Goal: Task Accomplishment & Management: Manage account settings

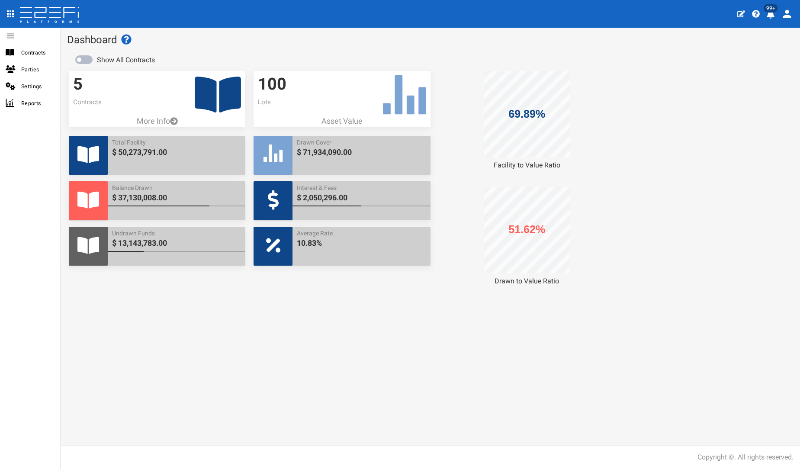
drag, startPoint x: 257, startPoint y: 93, endPoint x: 209, endPoint y: 94, distance: 48.0
click at [244, 94] on div "5 Contracts More Info Total Facility $ 50,273,791.00 Balance Drawn $ 37,130,008…" at bounding box center [430, 178] width 739 height 215
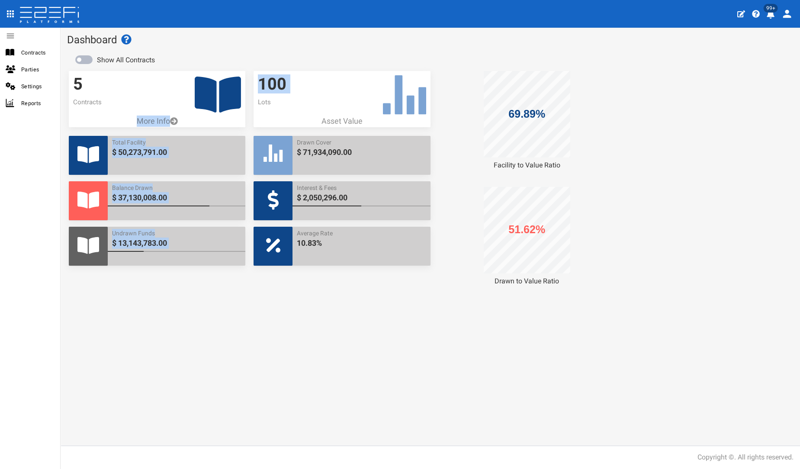
click at [231, 91] on icon at bounding box center [218, 95] width 46 height 36
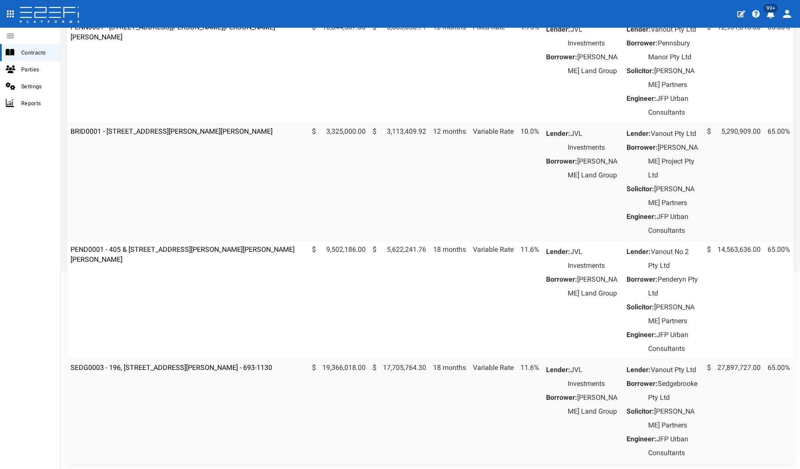
scroll to position [240, 0]
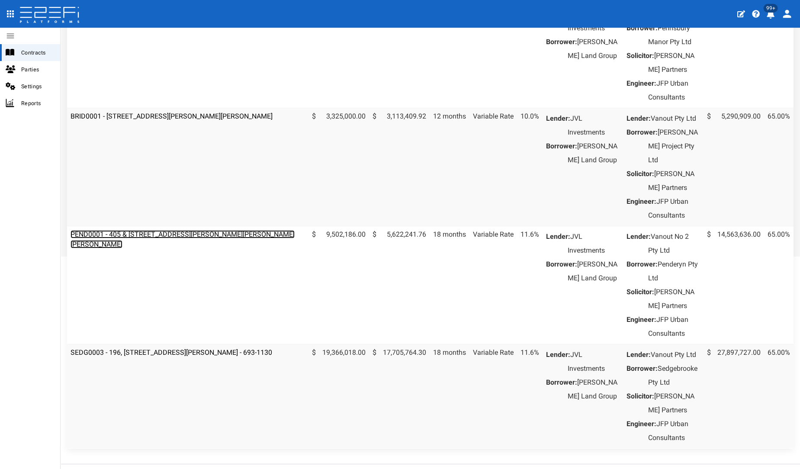
click at [159, 248] on link "PEND0001 - 405 & [STREET_ADDRESS][PERSON_NAME][PERSON_NAME][PERSON_NAME]" at bounding box center [182, 239] width 224 height 18
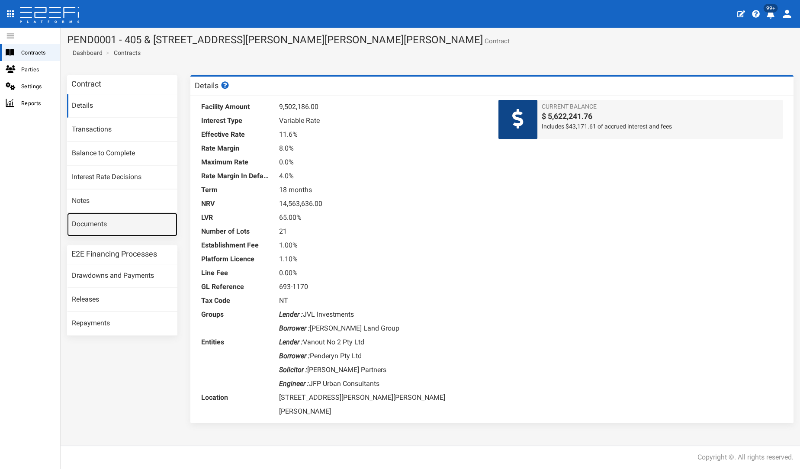
click at [100, 216] on link "Documents" at bounding box center [122, 224] width 110 height 23
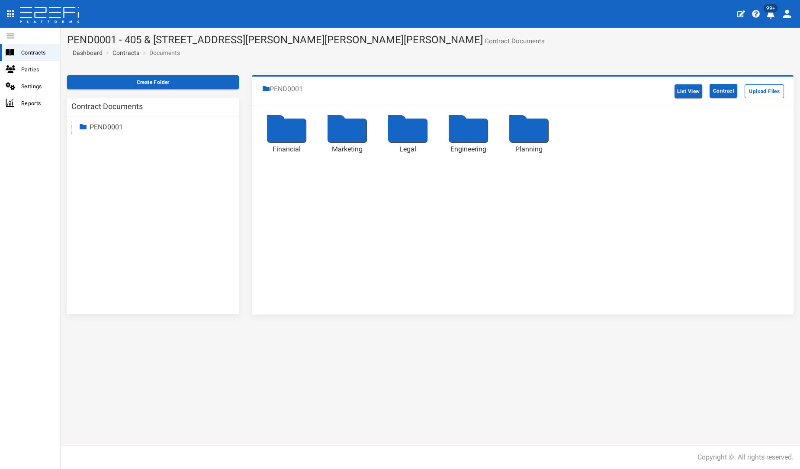
click at [279, 120] on div at bounding box center [286, 130] width 39 height 24
click at [467, 130] on div at bounding box center [467, 130] width 39 height 24
click at [287, 127] on div at bounding box center [286, 130] width 39 height 24
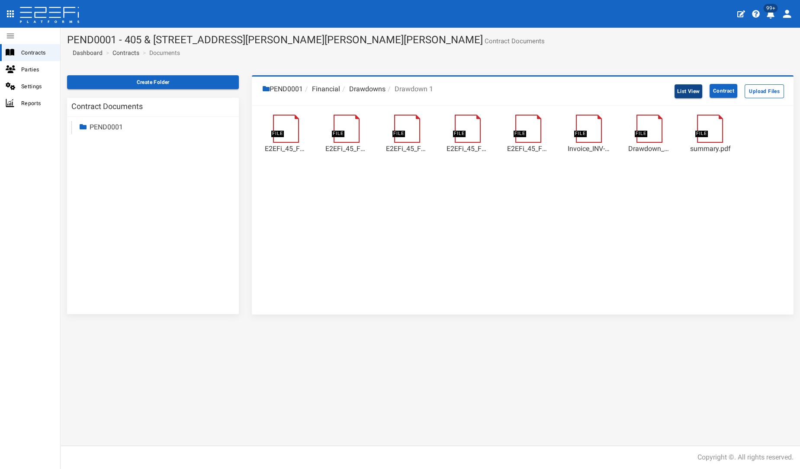
click at [679, 90] on button "List View" at bounding box center [688, 91] width 28 height 14
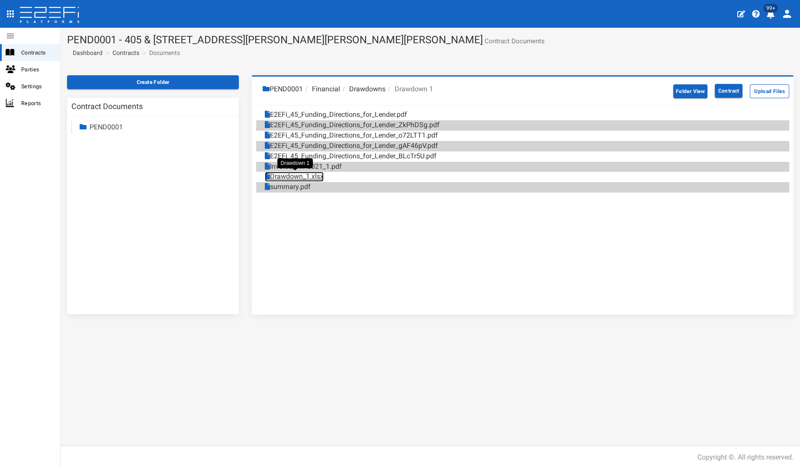
click at [286, 180] on link "Drawdown_1.xlsx" at bounding box center [294, 177] width 59 height 10
click at [286, 185] on link "summary.pdf" at bounding box center [288, 187] width 46 height 10
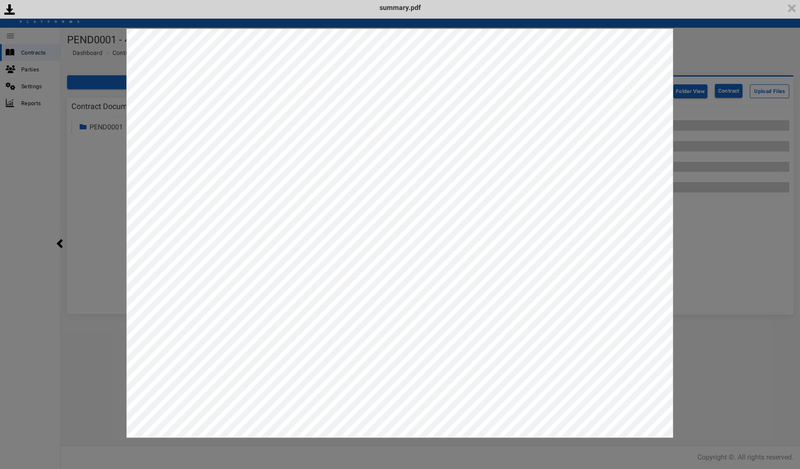
click at [762, 275] on div "<p>Your browser does not support iframes.</p><script type="text/javascript">ale…" at bounding box center [400, 234] width 800 height 469
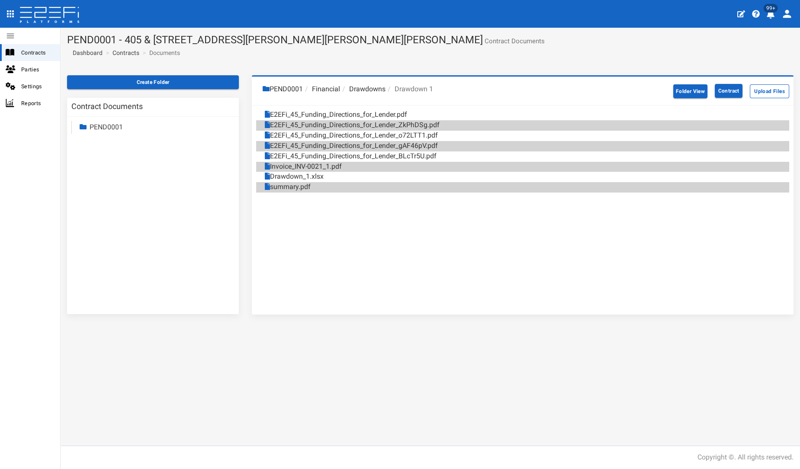
click at [362, 89] on li "Drawdowns" at bounding box center [362, 89] width 45 height 10
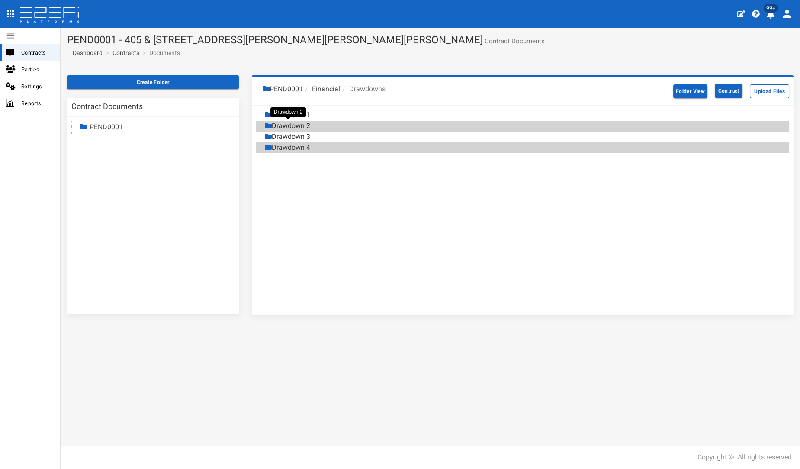
click at [289, 123] on div "Drawdown 2" at bounding box center [287, 126] width 45 height 10
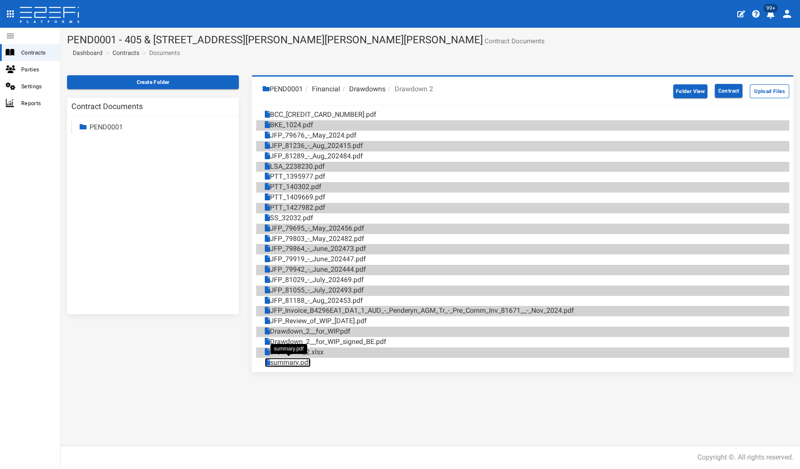
click at [287, 358] on link "summary.pdf" at bounding box center [288, 363] width 46 height 10
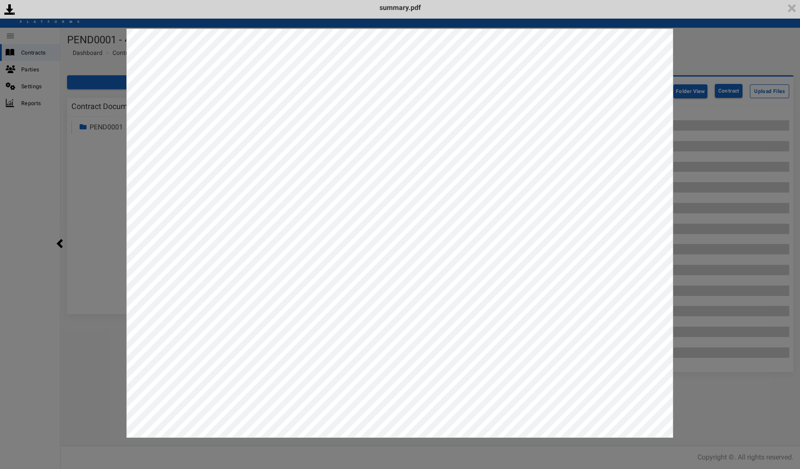
click at [738, 414] on div "<p>Your browser does not support iframes.</p><script type="text/javascript">ale…" at bounding box center [400, 234] width 800 height 469
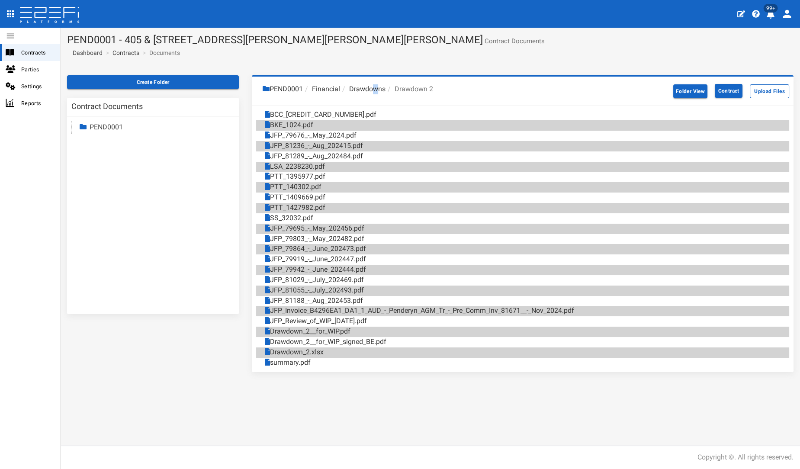
click at [376, 91] on li "Drawdowns" at bounding box center [362, 89] width 45 height 10
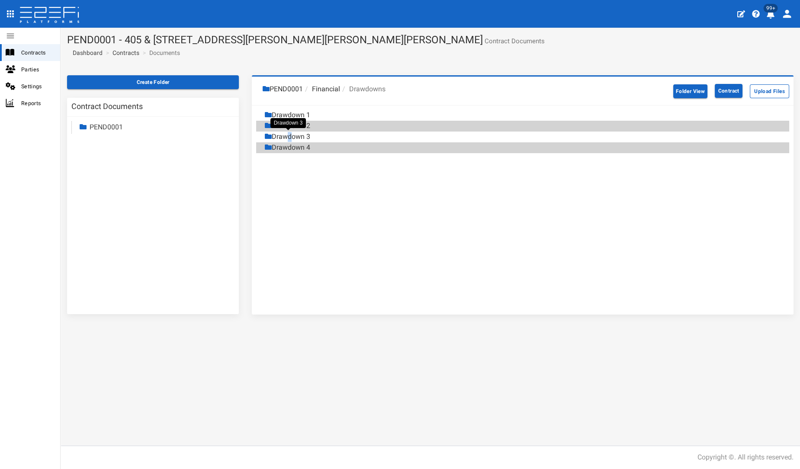
click at [286, 137] on div "Drawdown 3" at bounding box center [287, 137] width 45 height 10
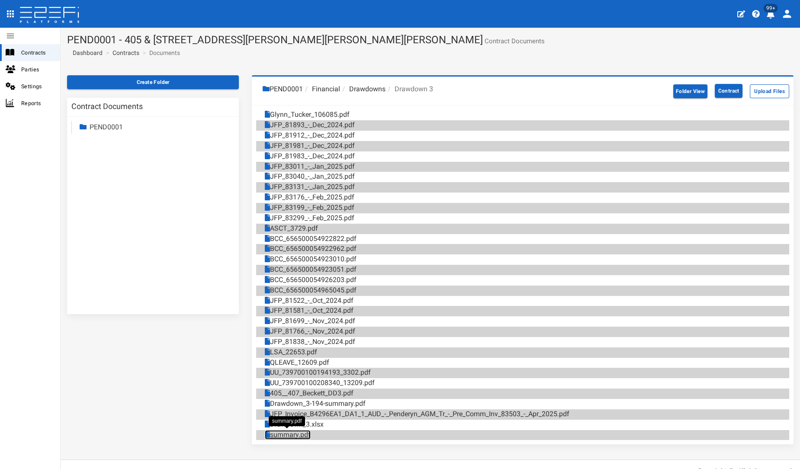
click at [287, 434] on link "summary.pdf" at bounding box center [288, 435] width 46 height 10
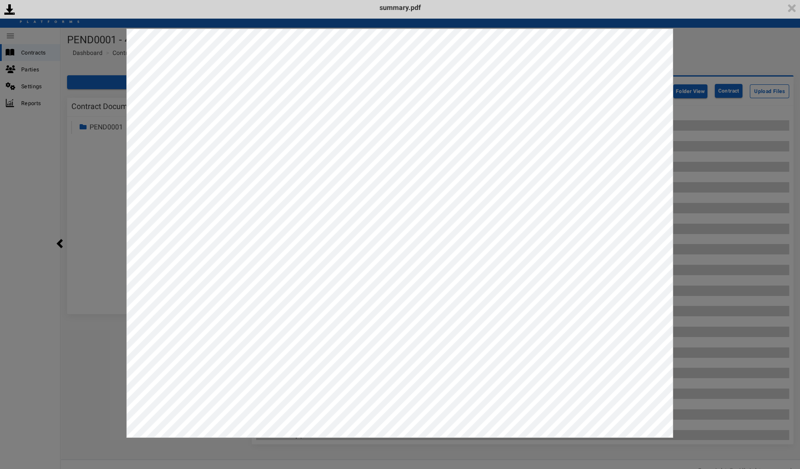
click at [64, 368] on div "<p>Your browser does not support iframes.</p><script type="text/javascript">ale…" at bounding box center [400, 234] width 800 height 469
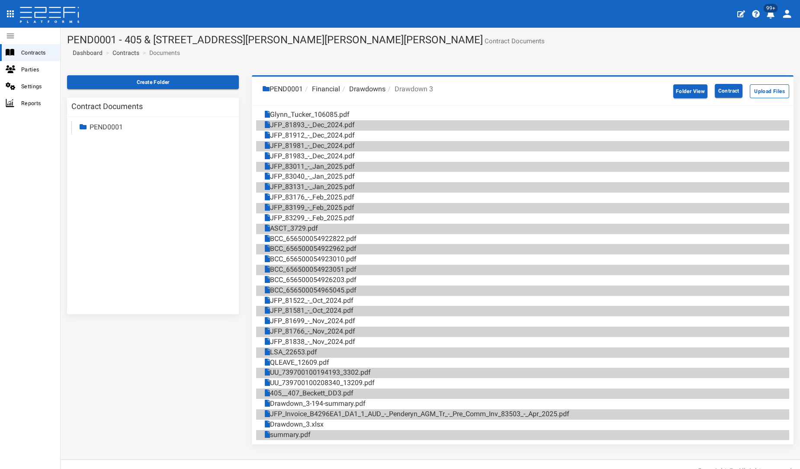
click at [365, 87] on li "Drawdowns" at bounding box center [362, 89] width 45 height 10
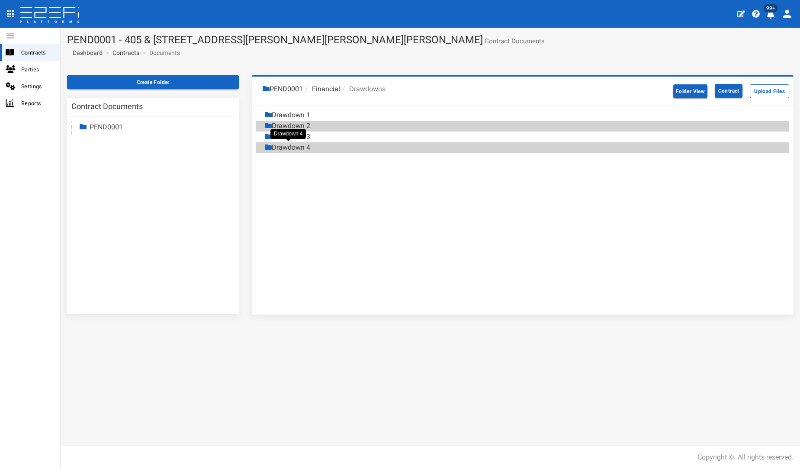
click at [294, 150] on div "Drawdown 4" at bounding box center [287, 148] width 45 height 10
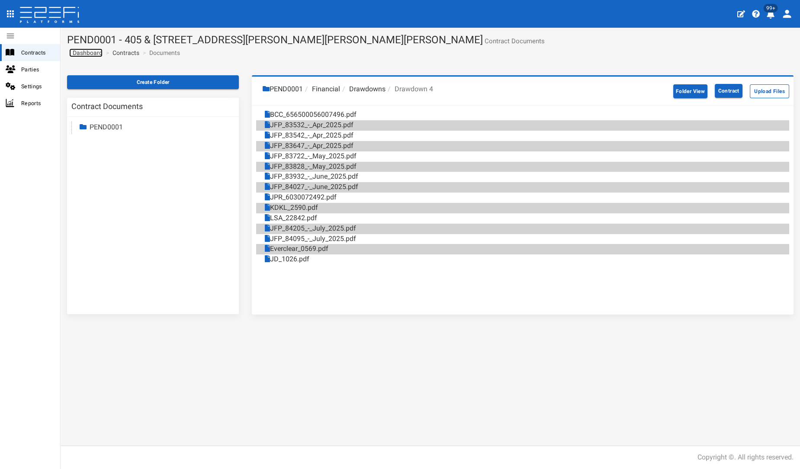
click at [87, 51] on span "Dashboard" at bounding box center [85, 52] width 33 height 7
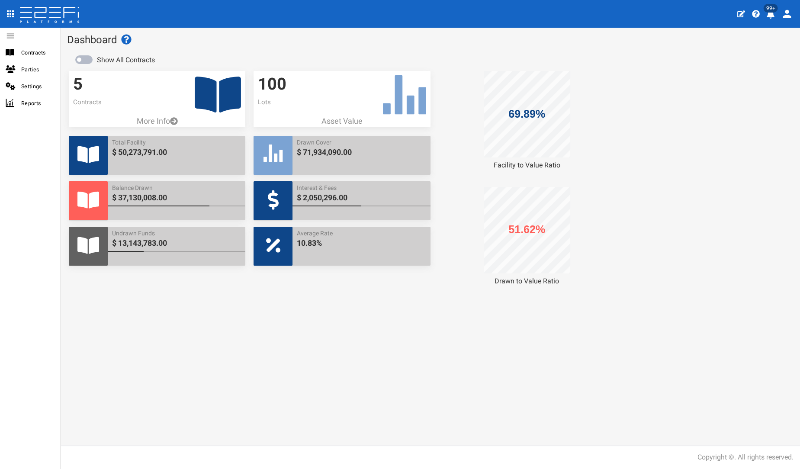
click at [227, 98] on icon at bounding box center [218, 95] width 46 height 36
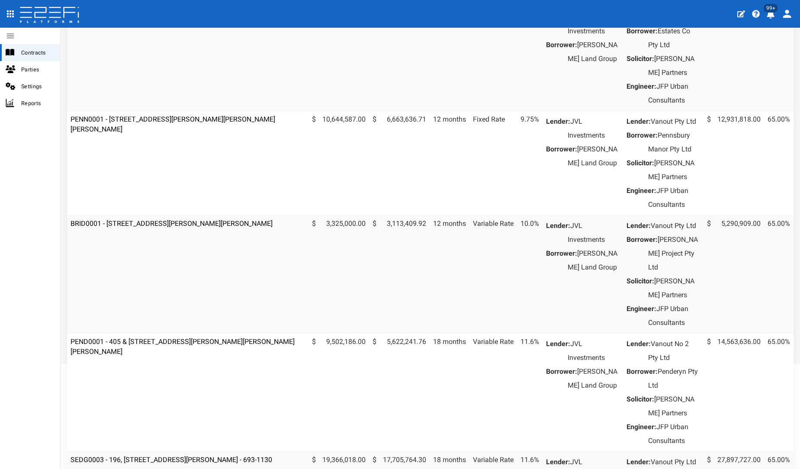
scroll to position [192, 0]
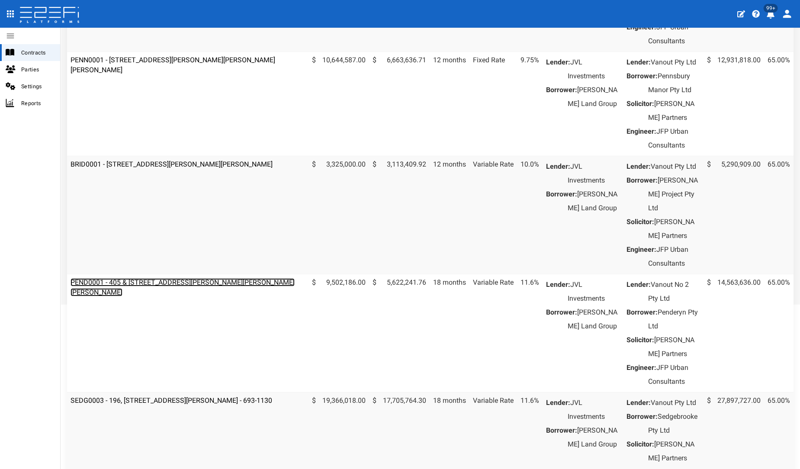
click at [152, 296] on link "PEND0001 - 405 & [STREET_ADDRESS][PERSON_NAME][PERSON_NAME][PERSON_NAME]" at bounding box center [182, 287] width 224 height 18
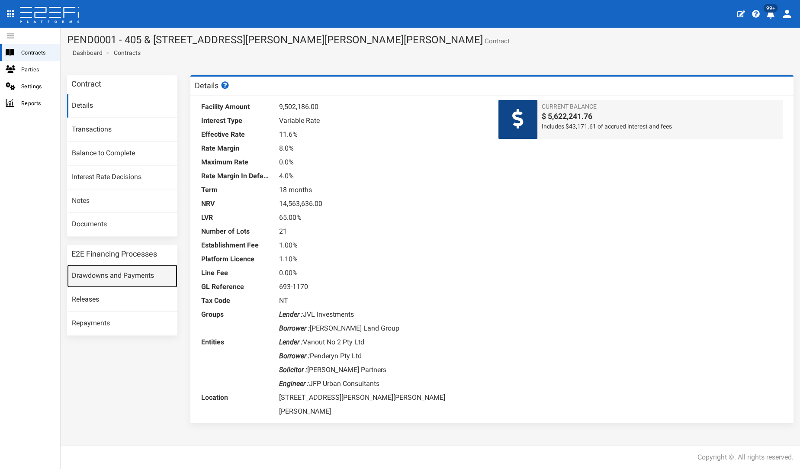
click at [149, 273] on link "Drawdowns and Payments" at bounding box center [122, 275] width 110 height 23
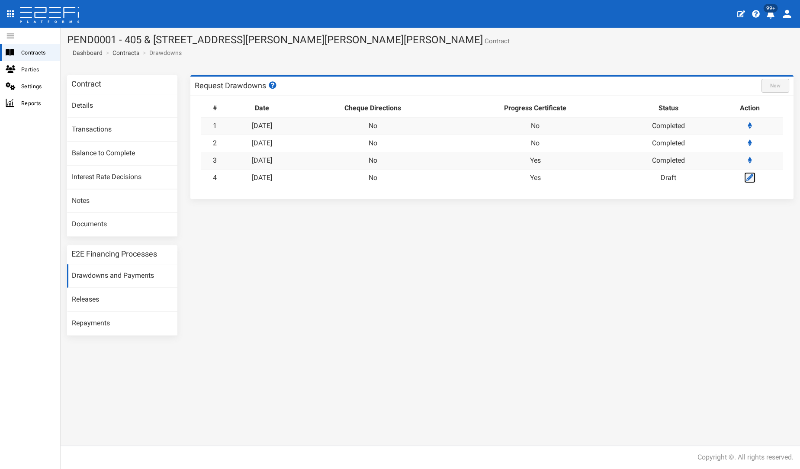
click at [749, 178] on icon at bounding box center [749, 177] width 7 height 7
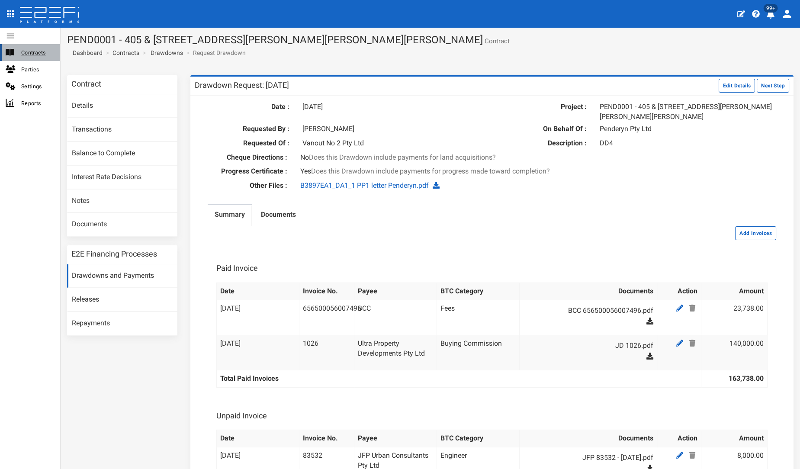
click at [30, 54] on span "Contracts" at bounding box center [37, 53] width 32 height 10
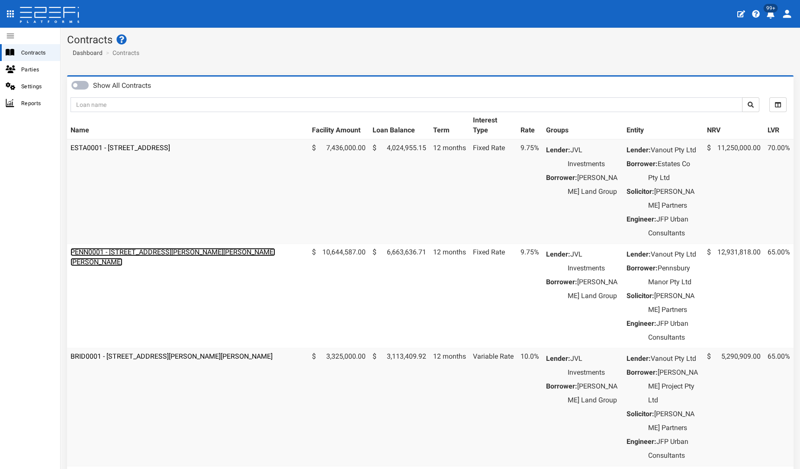
click at [150, 266] on link "PENN0001 - [STREET_ADDRESS][PERSON_NAME][PERSON_NAME][PERSON_NAME]" at bounding box center [172, 257] width 205 height 18
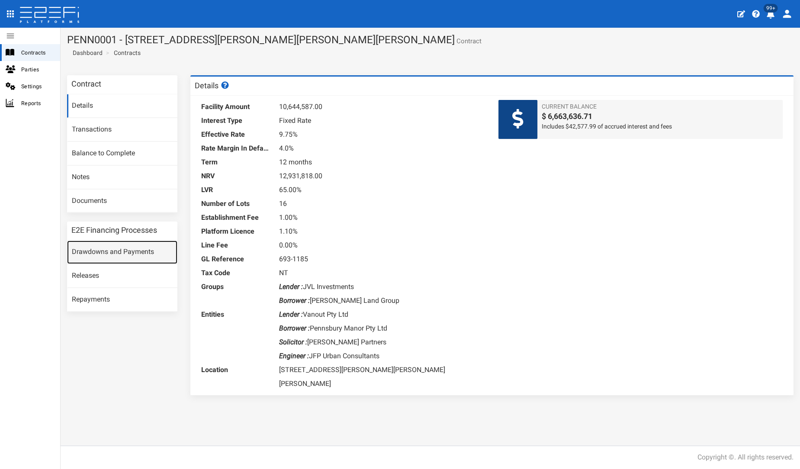
click at [135, 249] on link "Drawdowns and Payments" at bounding box center [122, 251] width 110 height 23
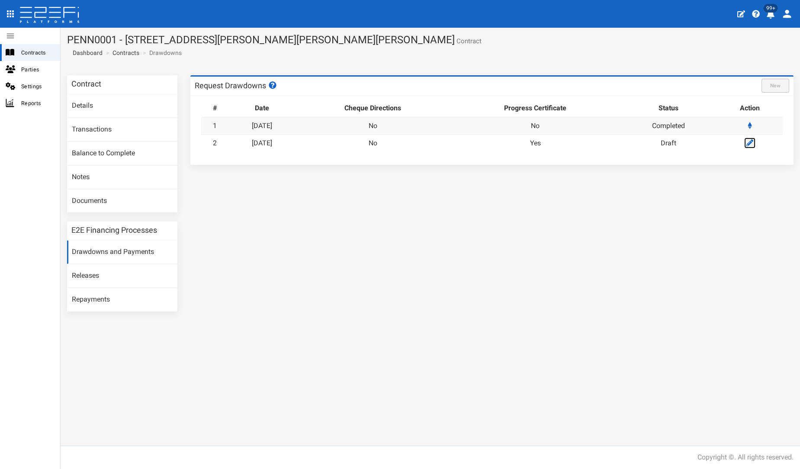
click at [752, 141] on icon at bounding box center [749, 142] width 7 height 7
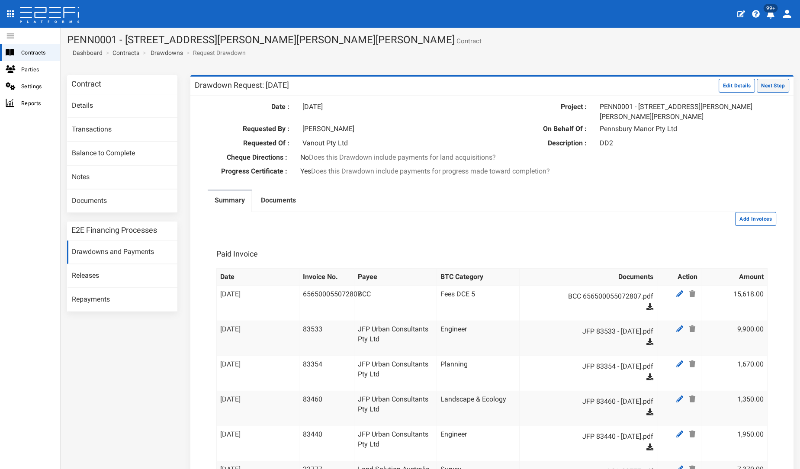
click at [760, 86] on button "Next Step" at bounding box center [772, 86] width 32 height 14
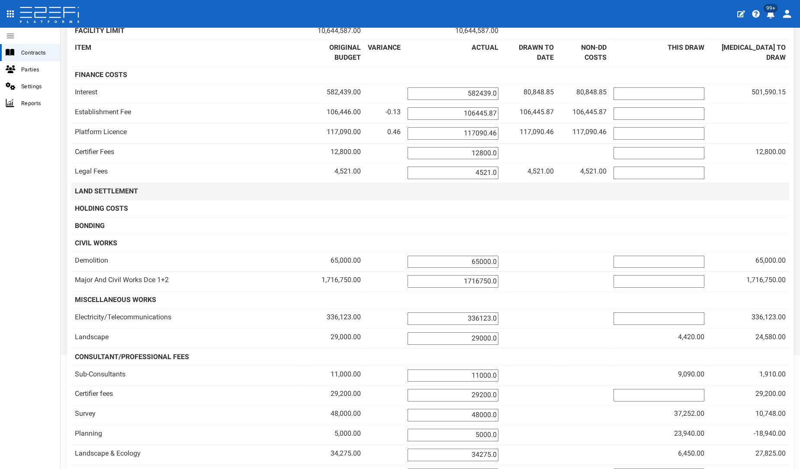
scroll to position [144, 0]
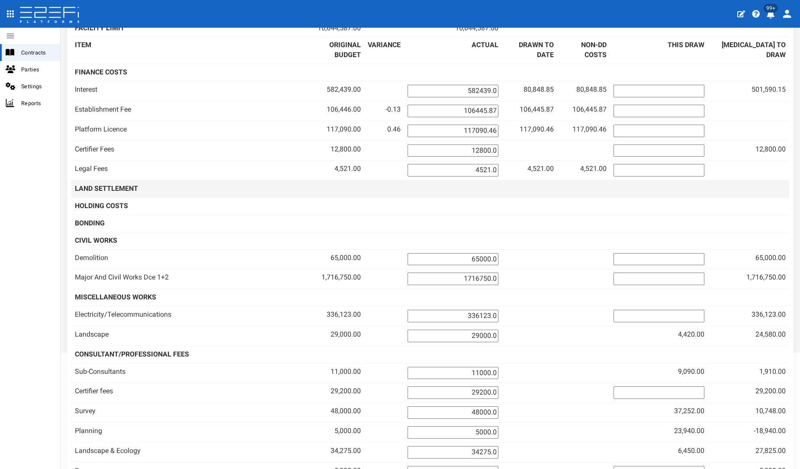
click at [131, 184] on b "LAND SETTLEMENT" at bounding box center [106, 188] width 63 height 8
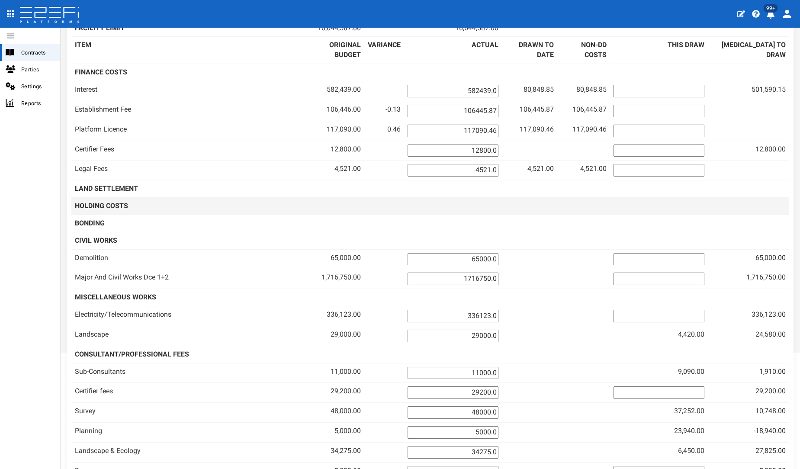
click at [97, 202] on b "HOLDING COSTS" at bounding box center [101, 206] width 53 height 8
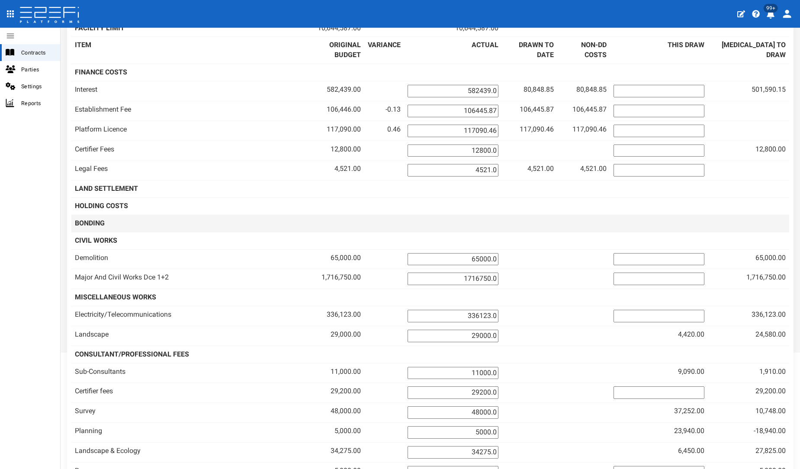
click at [96, 214] on td "BONDING" at bounding box center [187, 222] width 232 height 17
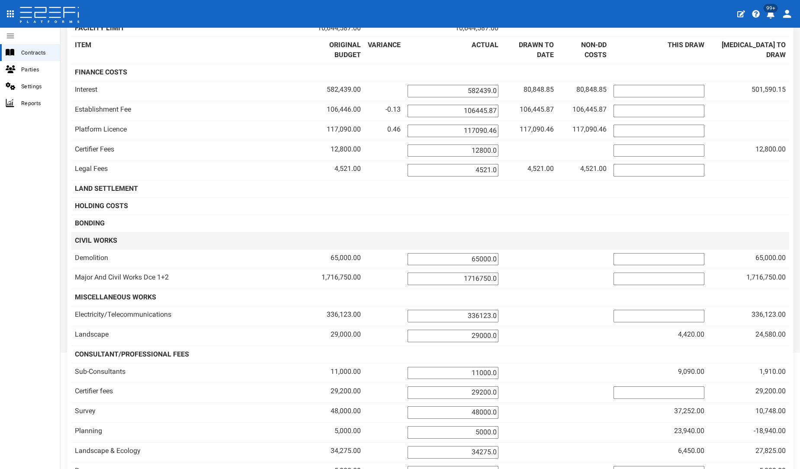
drag, startPoint x: 96, startPoint y: 214, endPoint x: 179, endPoint y: 216, distance: 83.1
click at [99, 236] on b "CIVIL WORKS" at bounding box center [96, 240] width 42 height 8
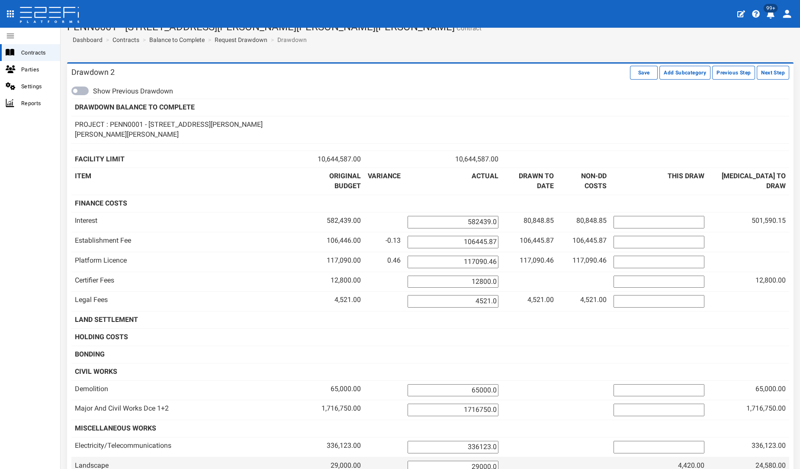
scroll to position [0, 0]
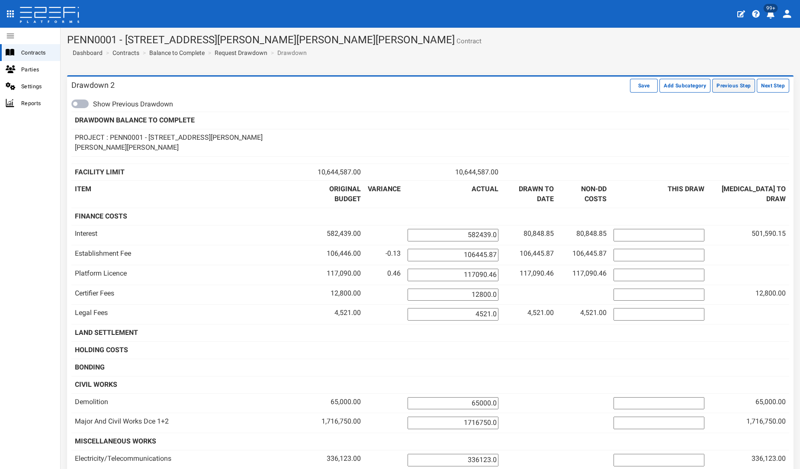
click at [721, 86] on button "Previous Step" at bounding box center [733, 86] width 43 height 14
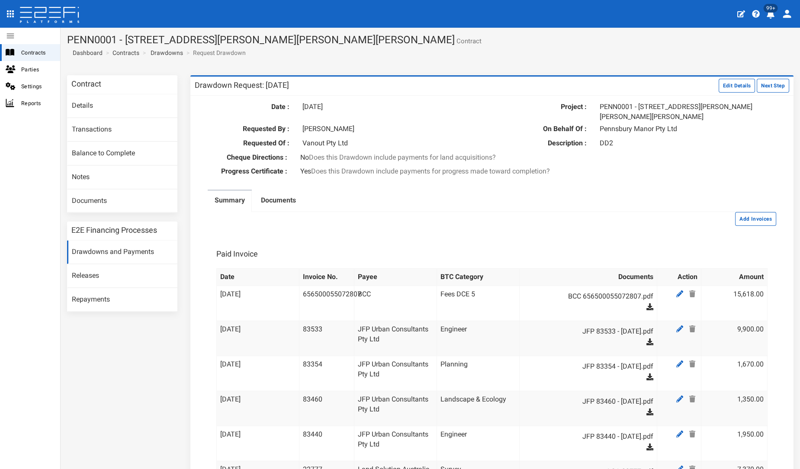
drag, startPoint x: 743, startPoint y: 213, endPoint x: 684, endPoint y: 200, distance: 60.3
click at [743, 214] on button "Add Invoices" at bounding box center [755, 219] width 41 height 14
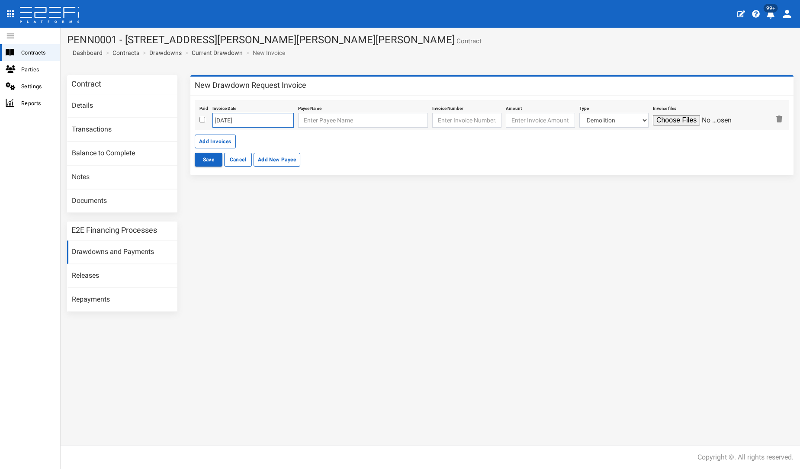
click at [231, 122] on input "[DATE]" at bounding box center [252, 120] width 81 height 15
click at [217, 141] on th "«" at bounding box center [219, 136] width 13 height 13
click at [217, 141] on th "«" at bounding box center [220, 136] width 13 height 13
click at [234, 231] on td "30" at bounding box center [233, 227] width 13 height 13
type input "30-06-2025"
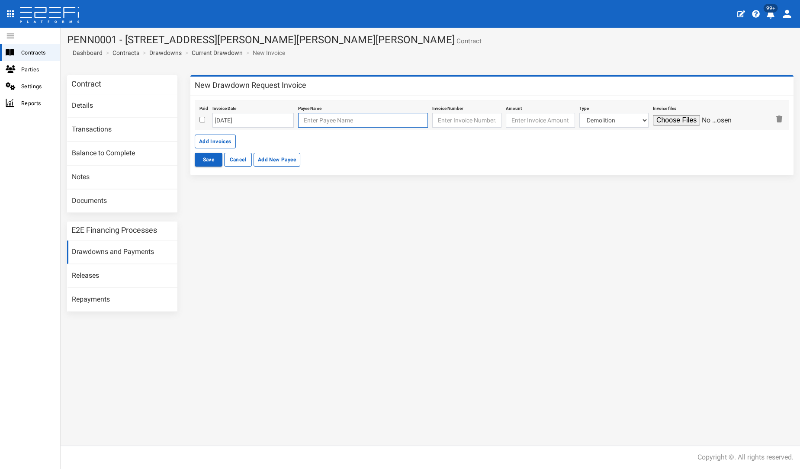
click at [329, 117] on input "text" at bounding box center [363, 120] width 130 height 15
type input "m"
type input "Moonlite Pty Ltd"
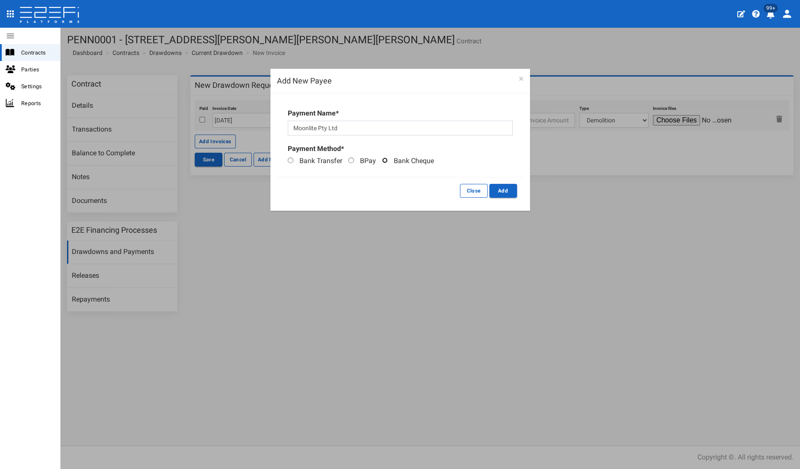
click at [382, 160] on input "Bank Cheque" at bounding box center [385, 160] width 6 height 6
radio input "true"
click at [514, 192] on button "Add" at bounding box center [503, 191] width 28 height 14
type input "Moonlite Pty Ltd"
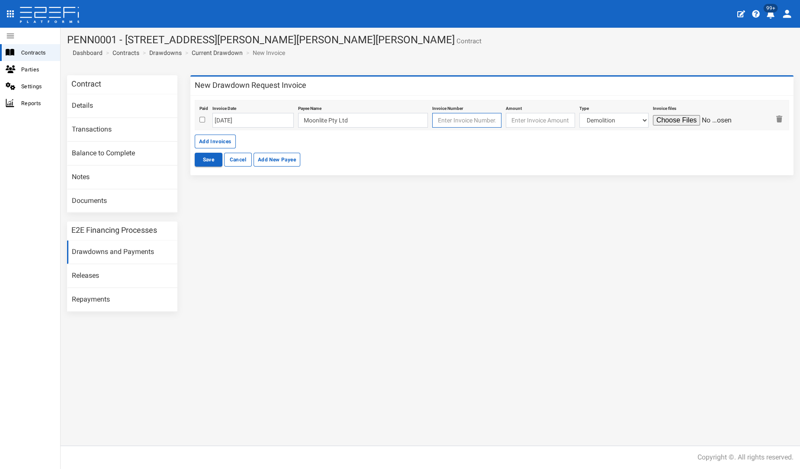
click at [446, 117] on input "text" at bounding box center [466, 120] width 69 height 15
type input "0068"
type input "158750"
drag, startPoint x: 567, startPoint y: 124, endPoint x: 576, endPoint y: 123, distance: 8.2
click at [572, 123] on div "Paid Invoice Date 30-06-2025 Payee Name Moonlite Pty Ltd Invoice Number 0068 Am…" at bounding box center [492, 115] width 594 height 30
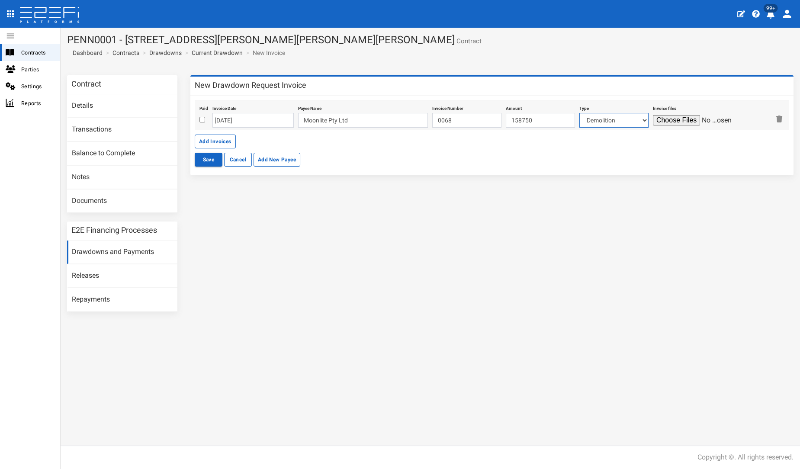
click at [579, 123] on select "Demolition Major And Civil Works Dce 1+2 Electricity/Telecommunications Landsca…" at bounding box center [613, 120] width 69 height 15
select select "Buying Commission~148~COMPLETED WORKS"
click at [579, 113] on select "Demolition Major And Civil Works Dce 1+2 Electricity/Telecommunications Landsca…" at bounding box center [613, 120] width 69 height 15
click at [659, 117] on input "file" at bounding box center [694, 120] width 82 height 10
type input "C:\fakepath\Moonlite Pty Ltd Pennsbury Commission Inv.pdf"
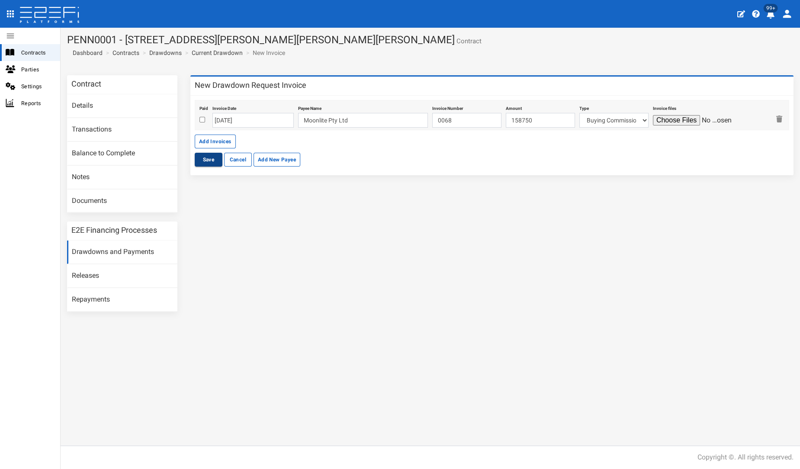
click at [208, 156] on button "Save" at bounding box center [209, 160] width 28 height 14
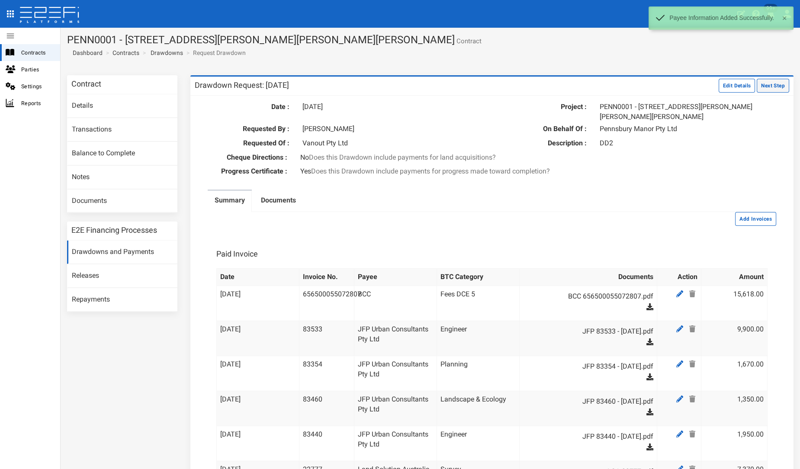
click at [774, 80] on button "Next Step" at bounding box center [772, 86] width 32 height 14
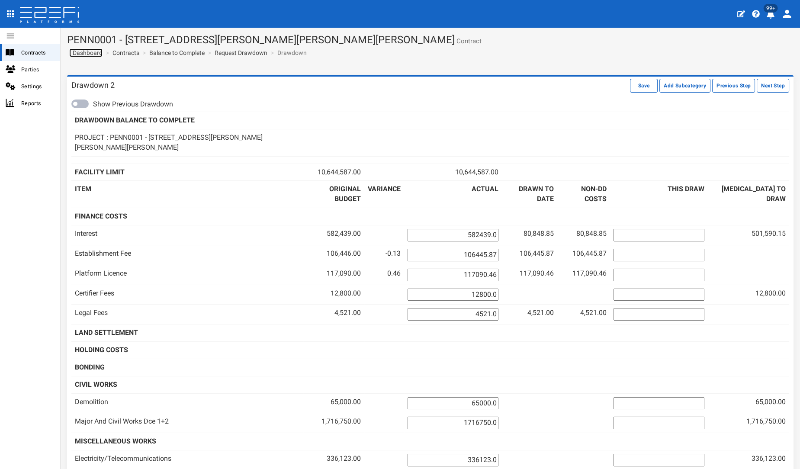
click at [90, 54] on span "Dashboard" at bounding box center [85, 52] width 33 height 7
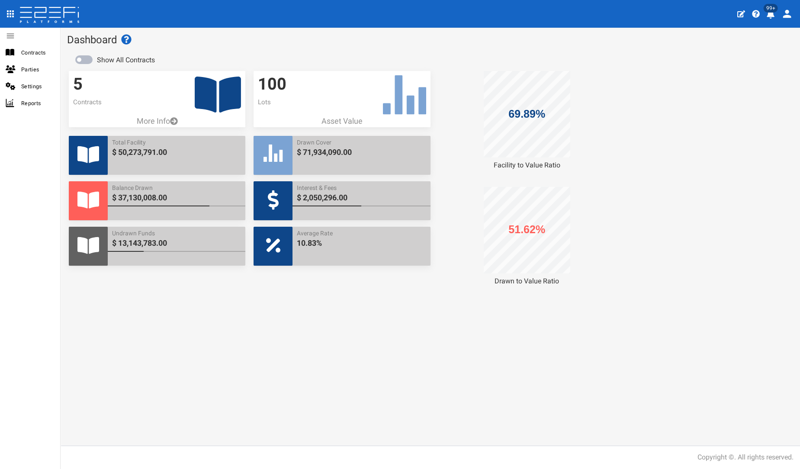
click at [216, 102] on icon at bounding box center [218, 95] width 46 height 36
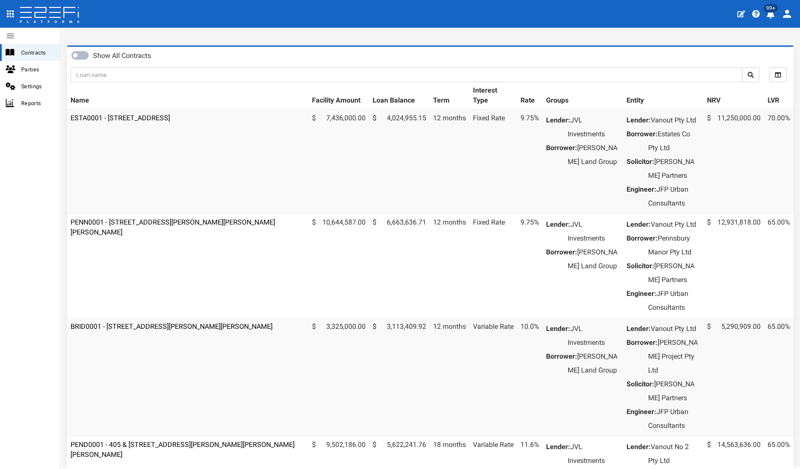
scroll to position [192, 0]
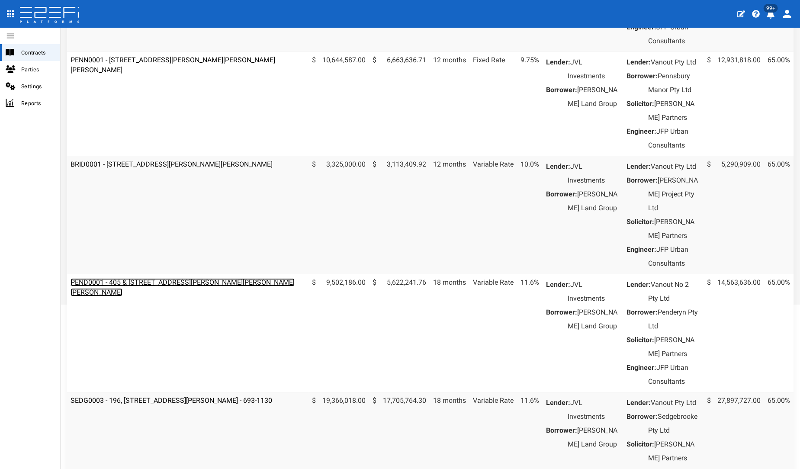
click at [154, 296] on link "PEND0001 - 405 & [STREET_ADDRESS][PERSON_NAME][PERSON_NAME][PERSON_NAME]" at bounding box center [182, 287] width 224 height 18
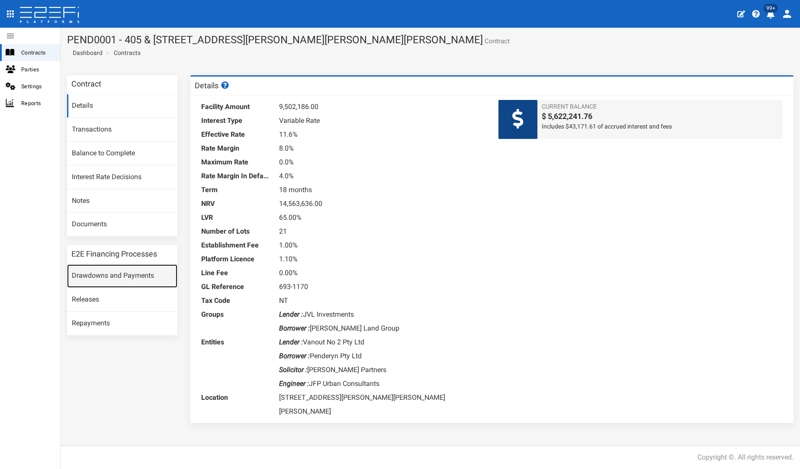
click at [106, 271] on link "Drawdowns and Payments" at bounding box center [122, 275] width 110 height 23
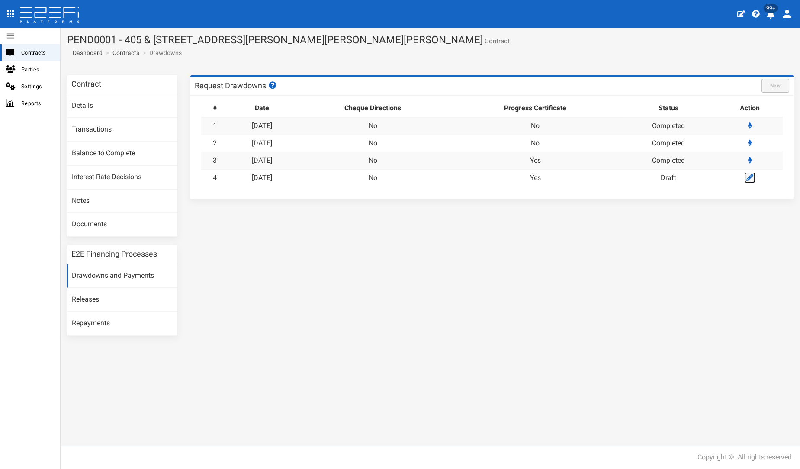
drag, startPoint x: 749, startPoint y: 179, endPoint x: 721, endPoint y: 175, distance: 27.5
click at [748, 179] on icon at bounding box center [749, 177] width 7 height 7
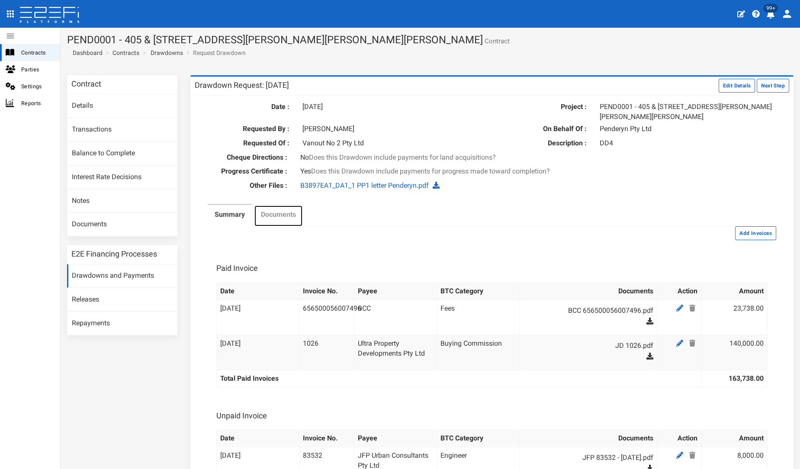
click at [264, 217] on label "Documents" at bounding box center [278, 215] width 35 height 10
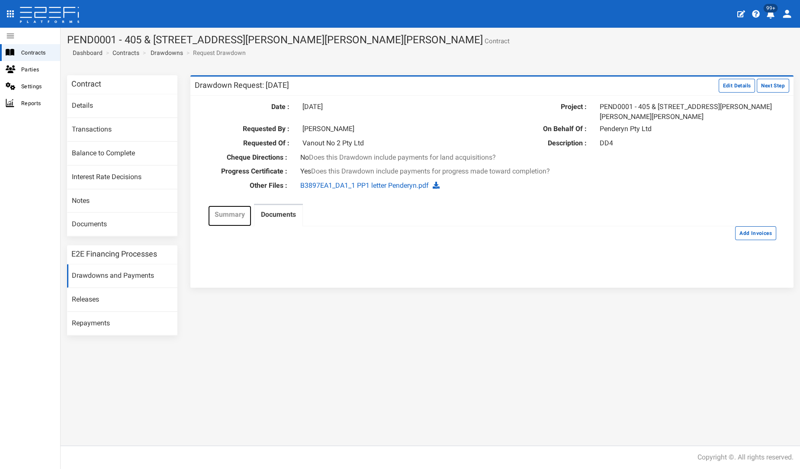
click at [234, 215] on label "Summary" at bounding box center [229, 215] width 30 height 10
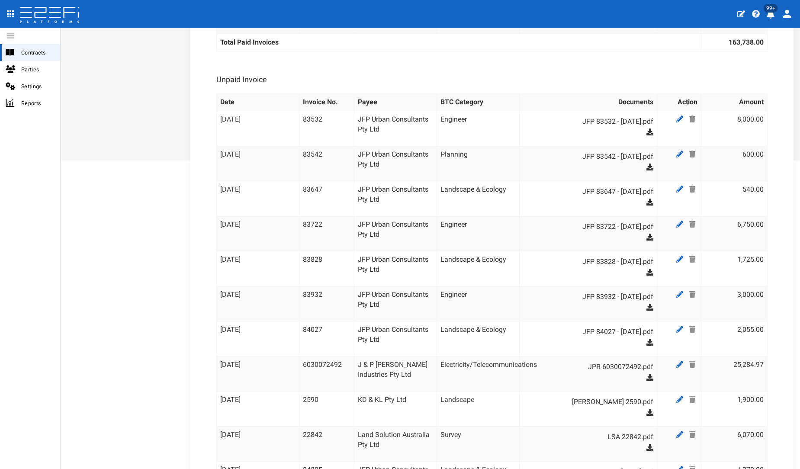
scroll to position [48, 0]
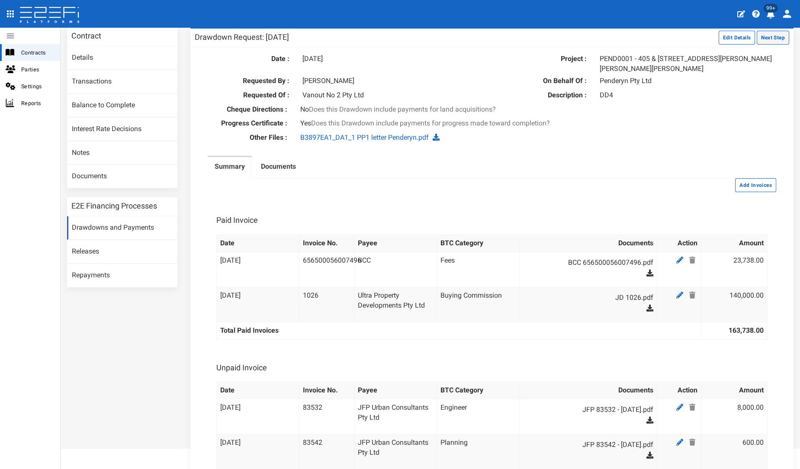
click at [759, 38] on button "Next Step" at bounding box center [772, 38] width 32 height 14
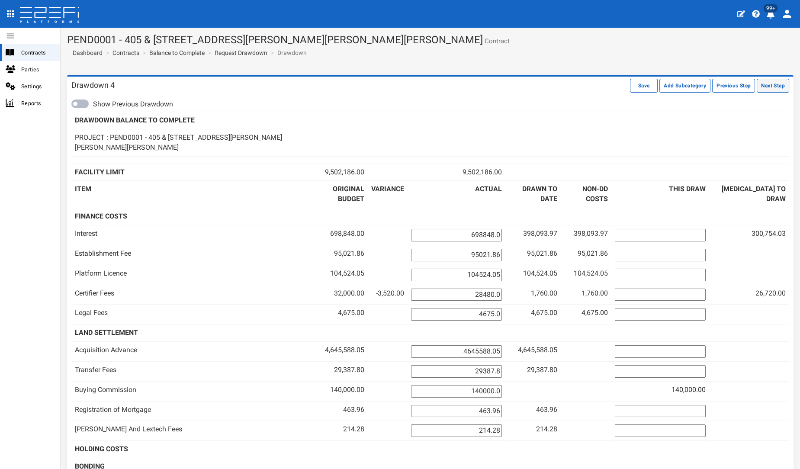
click at [759, 88] on button "Next Step" at bounding box center [772, 86] width 32 height 14
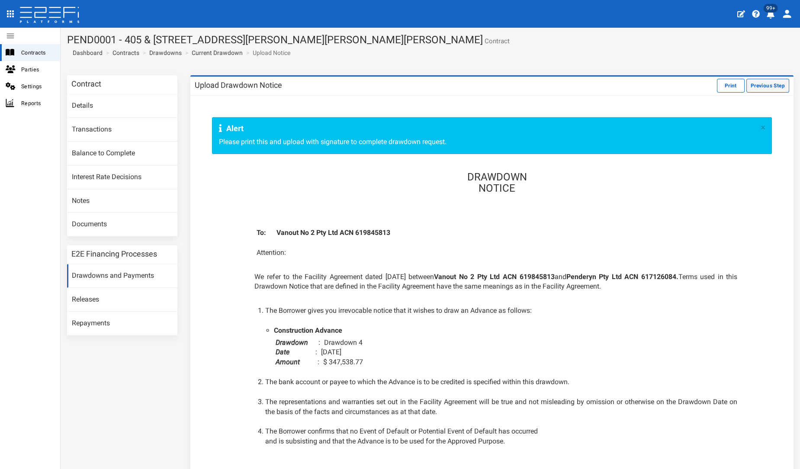
click at [763, 83] on button "Previous Step" at bounding box center [767, 86] width 43 height 14
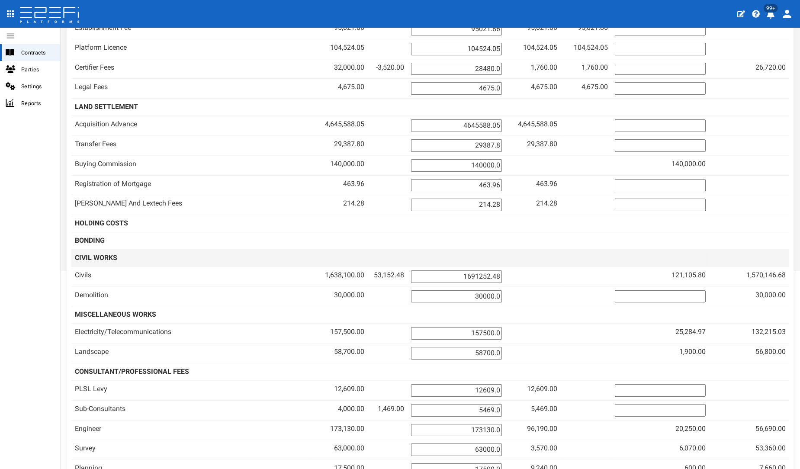
scroll to position [240, 0]
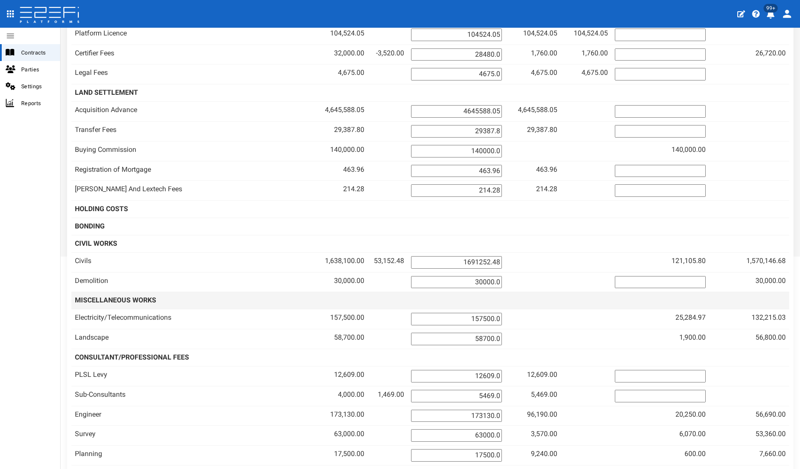
drag, startPoint x: 469, startPoint y: 251, endPoint x: 580, endPoint y: 264, distance: 111.9
click at [566, 272] on tr "Demolition 30,000.00 30000.0" at bounding box center [429, 282] width 717 height 20
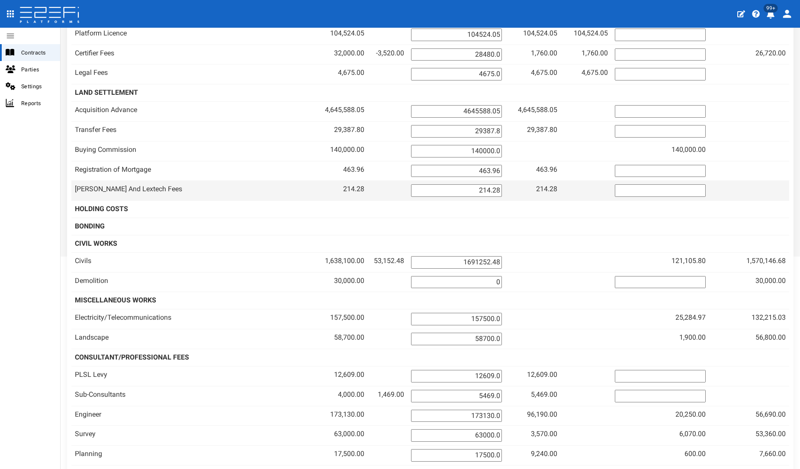
type input "0"
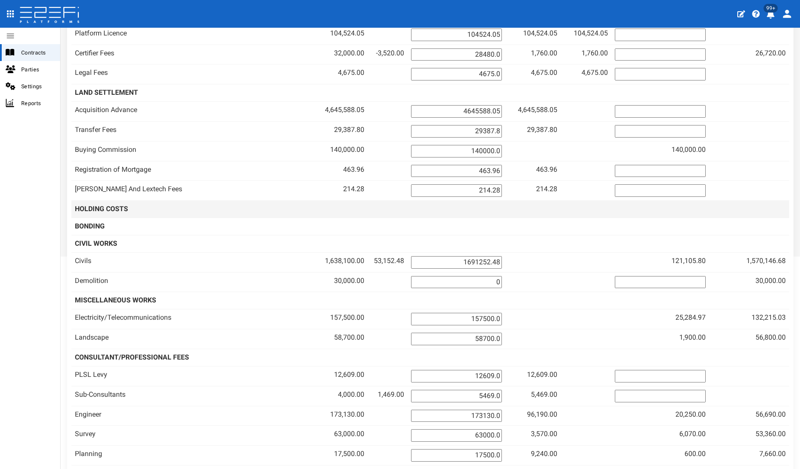
drag, startPoint x: 544, startPoint y: 168, endPoint x: 544, endPoint y: 179, distance: 11.7
click at [544, 181] on td "214.28" at bounding box center [532, 191] width 55 height 20
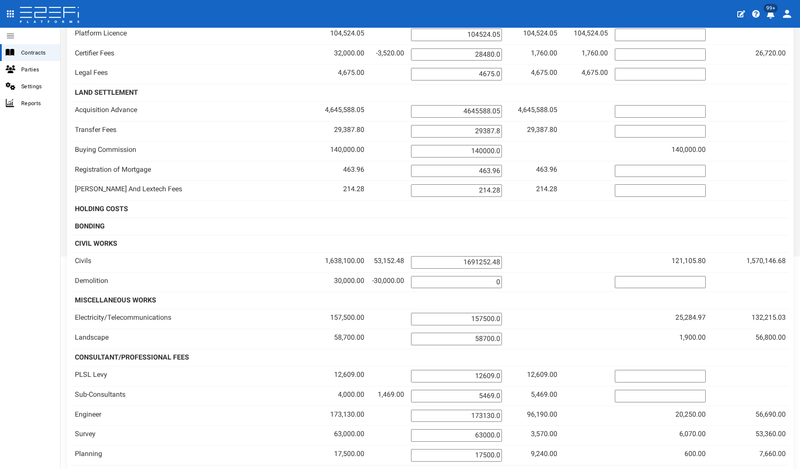
scroll to position [0, 0]
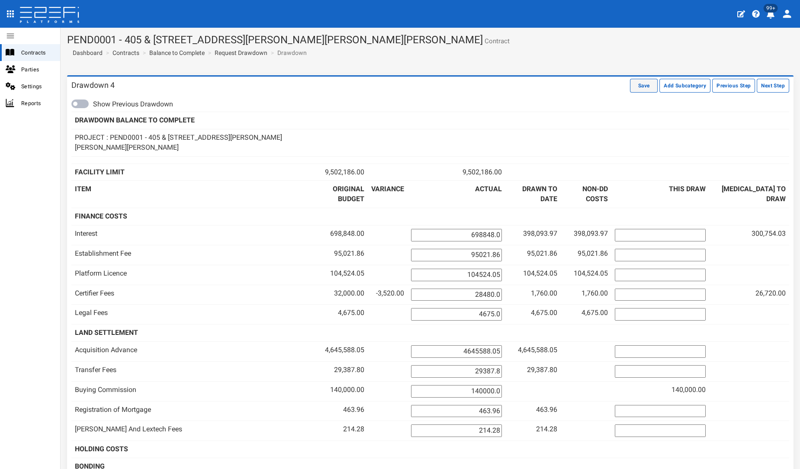
click at [637, 89] on button "Save" at bounding box center [644, 86] width 28 height 14
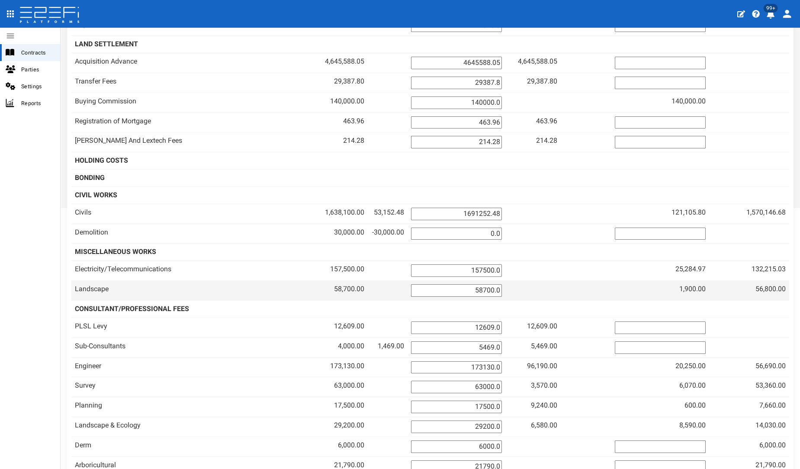
scroll to position [282, 0]
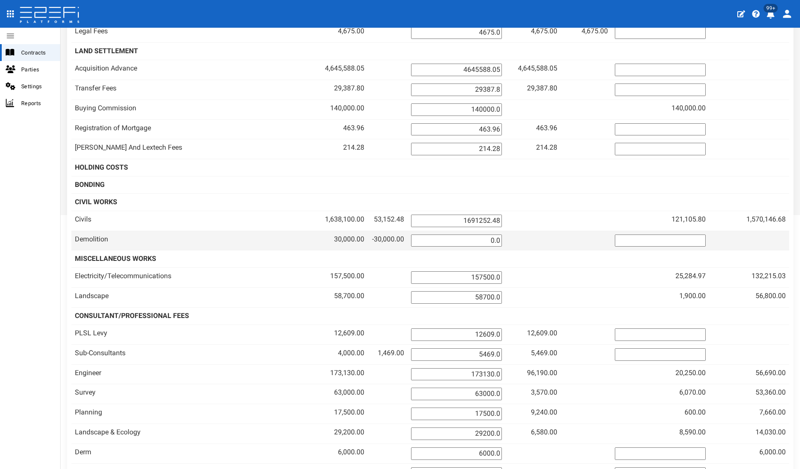
click at [580, 230] on td at bounding box center [585, 240] width 51 height 20
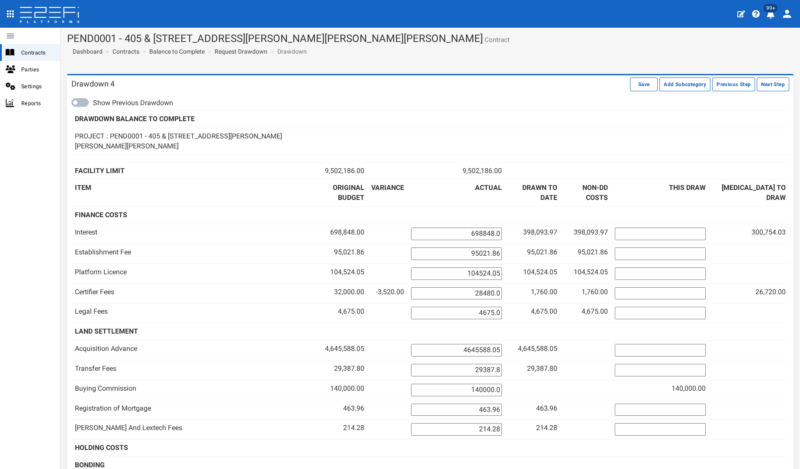
scroll to position [0, 0]
click at [763, 83] on button "Next Step" at bounding box center [772, 86] width 32 height 14
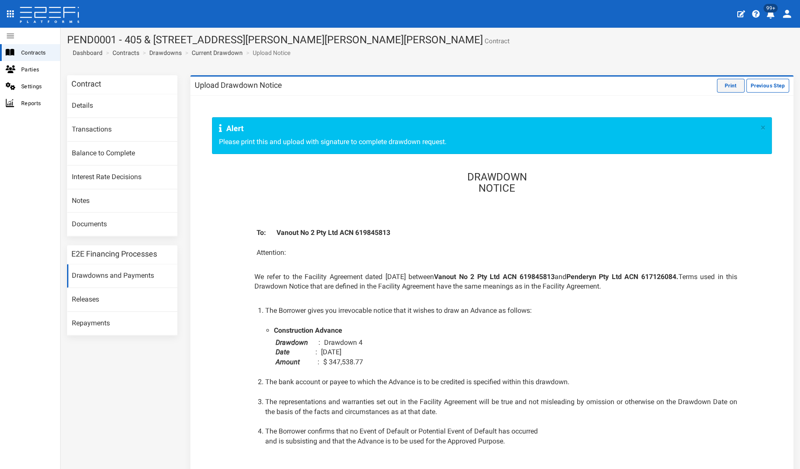
click at [724, 83] on button "Print" at bounding box center [731, 86] width 28 height 14
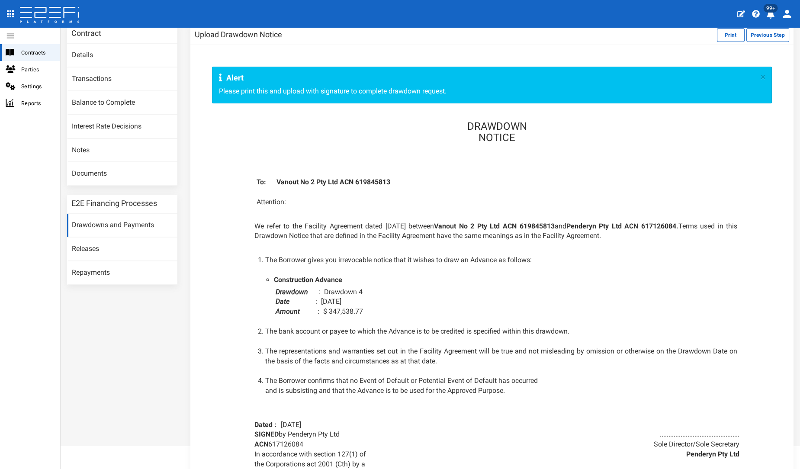
scroll to position [164, 0]
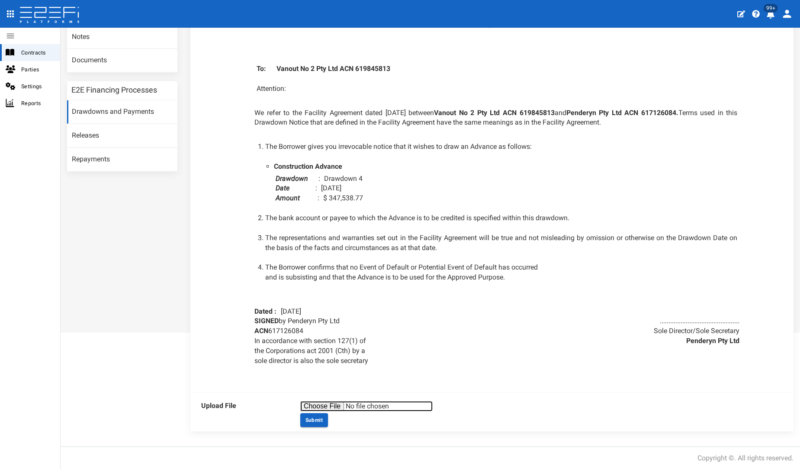
click at [321, 408] on input "file" at bounding box center [366, 406] width 132 height 10
type input "C:\fakepath\405 & 407 [PERSON_NAME] DD4.pdf"
click at [311, 413] on button "Submit" at bounding box center [314, 420] width 28 height 14
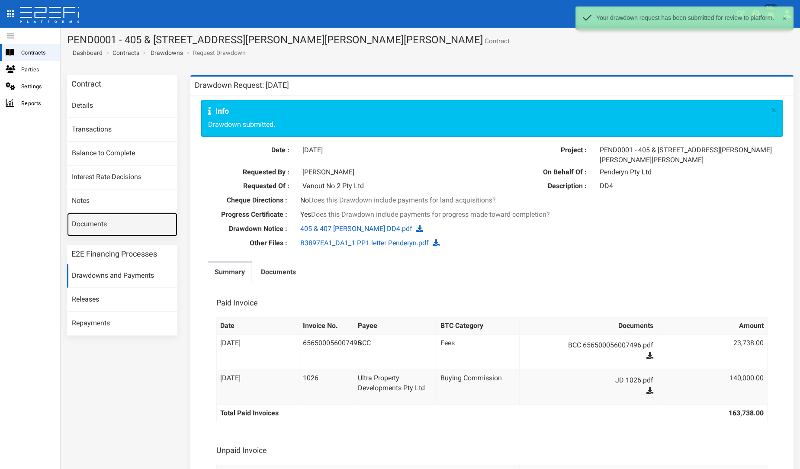
click at [109, 219] on link "Documents" at bounding box center [122, 224] width 110 height 23
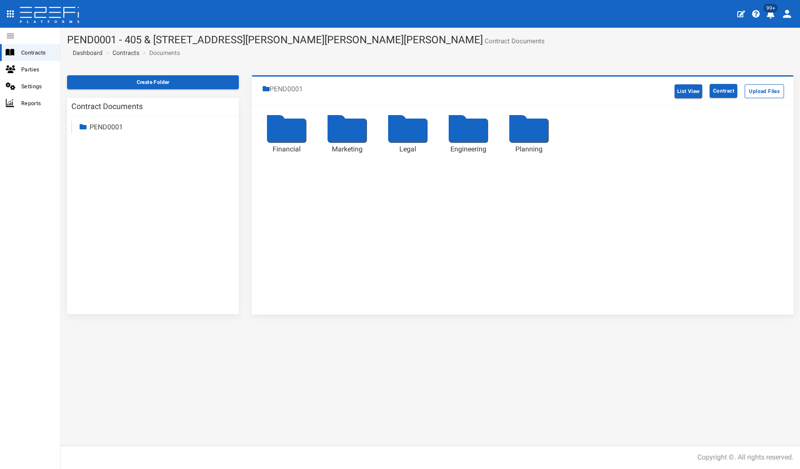
click at [275, 139] on div at bounding box center [286, 130] width 39 height 24
click at [472, 134] on div at bounding box center [467, 130] width 39 height 24
click at [346, 130] on div at bounding box center [346, 130] width 39 height 24
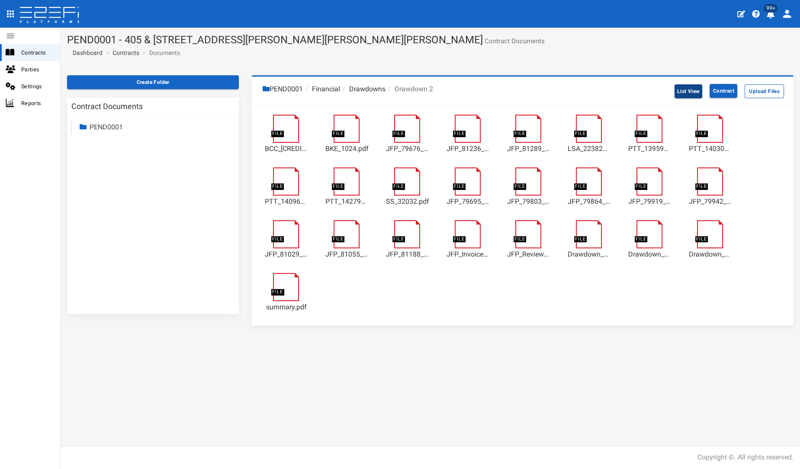
click at [686, 90] on button "List View" at bounding box center [688, 91] width 28 height 14
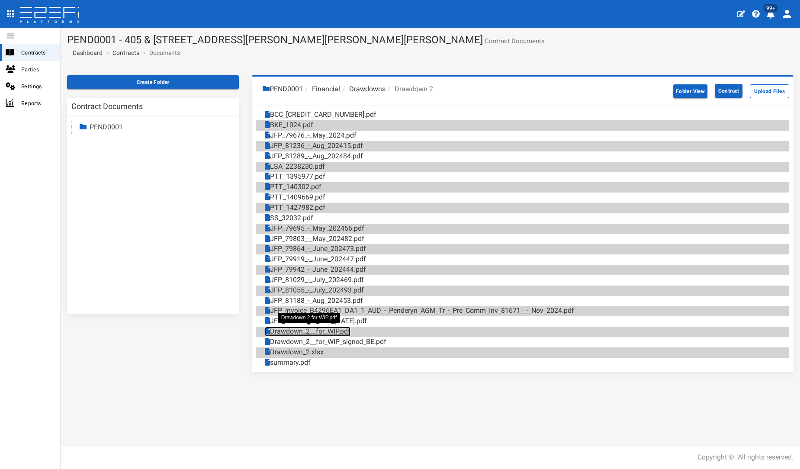
click at [314, 328] on link "Drawdown_2__for_WIP.pdf" at bounding box center [308, 331] width 86 height 10
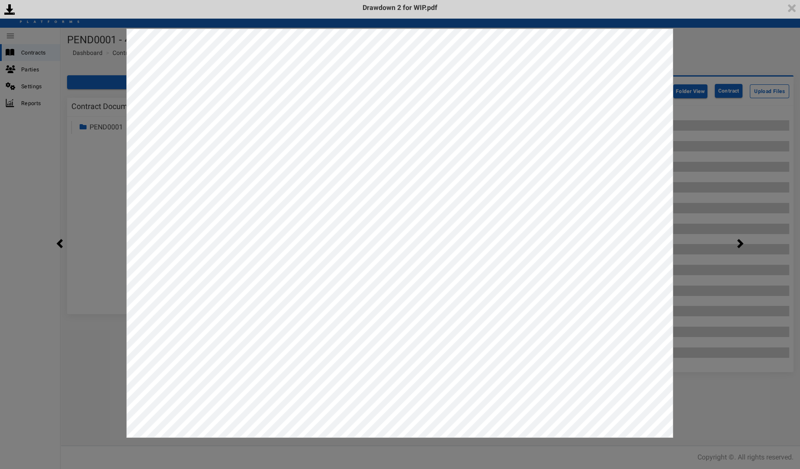
click at [733, 408] on div "<p>Your browser does not support iframes.</p><script type="text/javascript">ale…" at bounding box center [400, 234] width 800 height 469
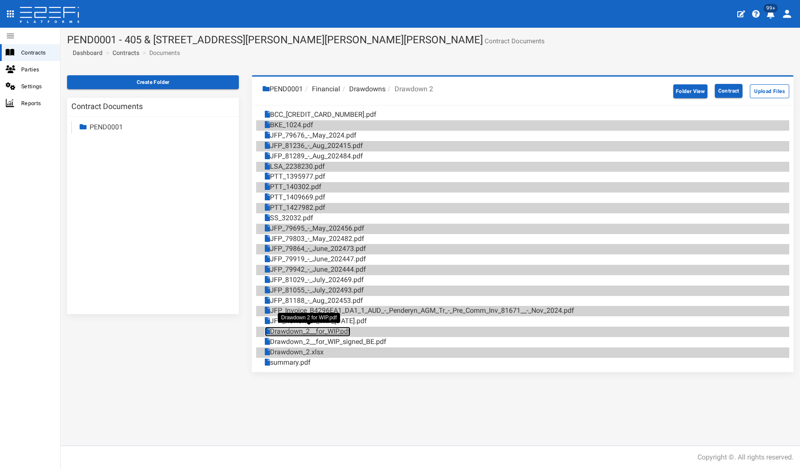
click at [297, 328] on link "Drawdown_2__for_WIP.pdf" at bounding box center [308, 331] width 86 height 10
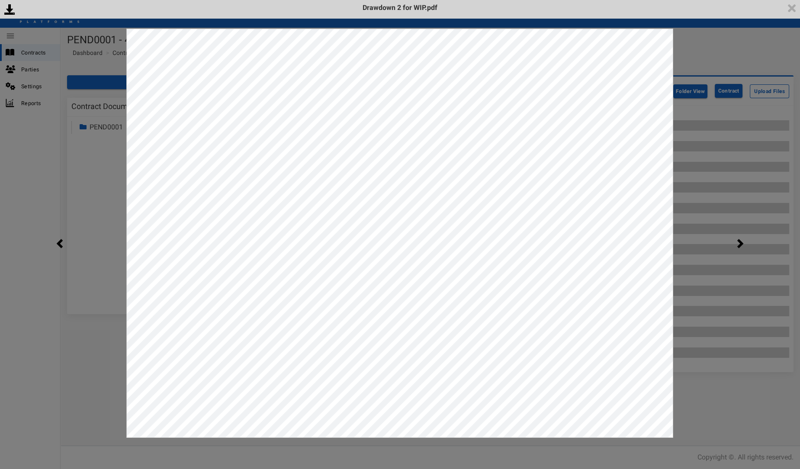
click at [745, 416] on div "<p>Your browser does not support iframes.</p><script type="text/javascript">ale…" at bounding box center [400, 234] width 800 height 469
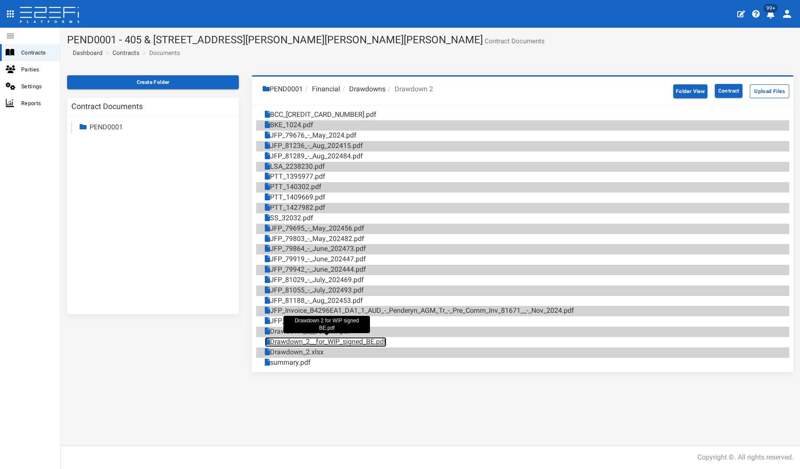
click at [332, 339] on link "Drawdown_2__for_WIP_signed_BE.pdf" at bounding box center [326, 342] width 122 height 10
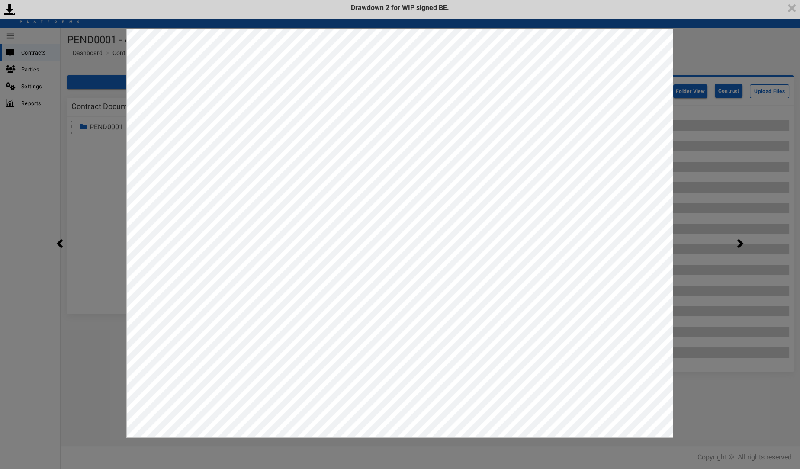
drag, startPoint x: 726, startPoint y: 419, endPoint x: 723, endPoint y: 424, distance: 6.4
click at [724, 423] on div "<p>Your browser does not support iframes.</p><script type="text/javascript">ale…" at bounding box center [400, 234] width 800 height 469
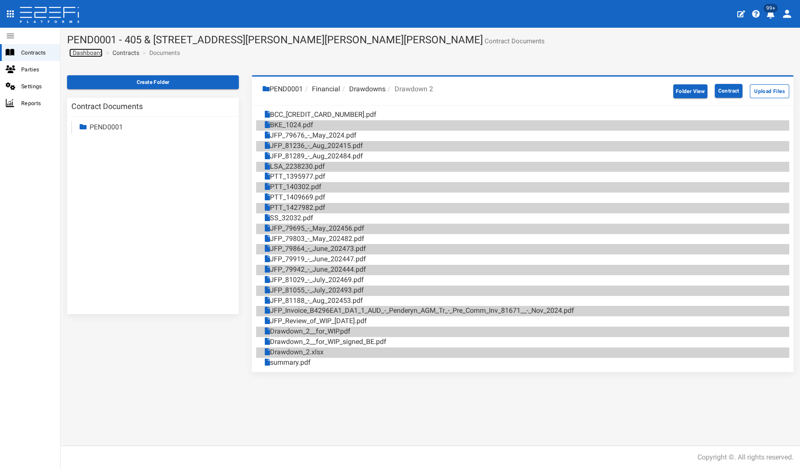
click at [81, 52] on span "Dashboard" at bounding box center [85, 52] width 33 height 7
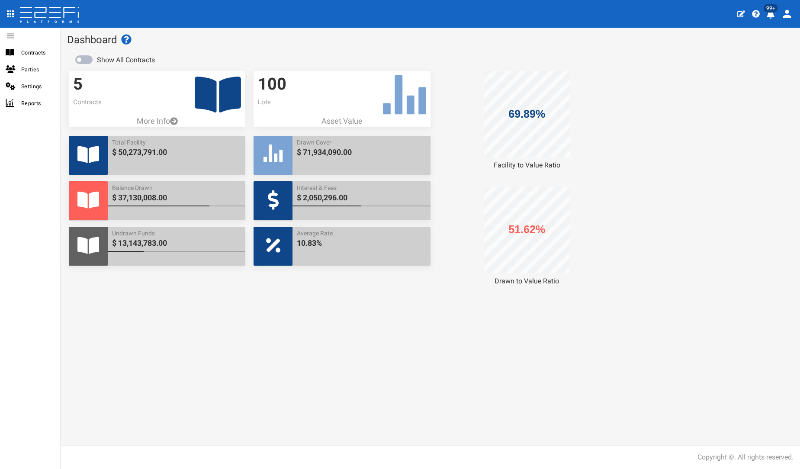
click at [221, 95] on icon at bounding box center [218, 95] width 46 height 36
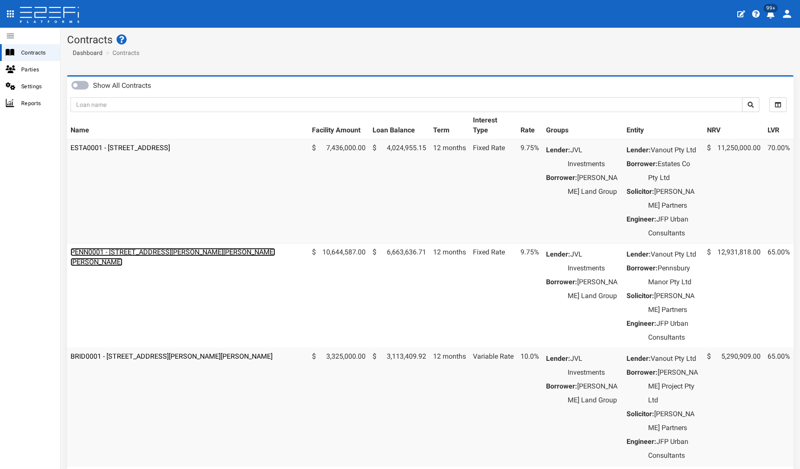
click at [155, 263] on link "PENN0001 - [STREET_ADDRESS][PERSON_NAME][PERSON_NAME][PERSON_NAME]" at bounding box center [172, 257] width 205 height 18
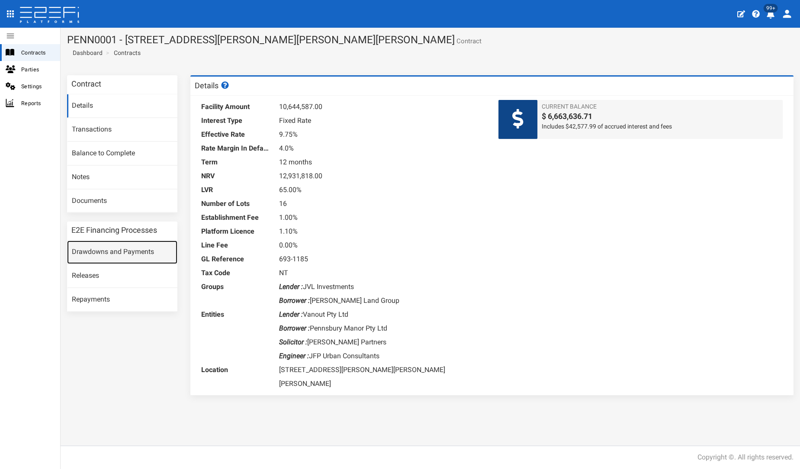
drag, startPoint x: 138, startPoint y: 246, endPoint x: 152, endPoint y: 250, distance: 13.7
click at [139, 246] on link "Drawdowns and Payments" at bounding box center [122, 251] width 110 height 23
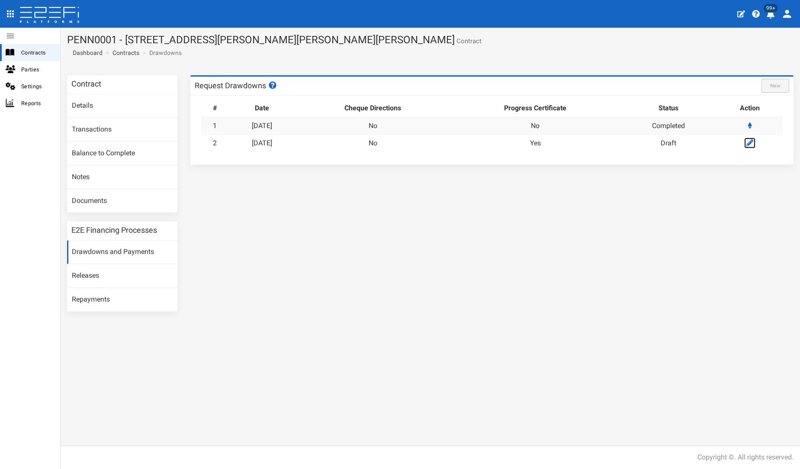
click at [753, 143] on icon at bounding box center [749, 142] width 7 height 7
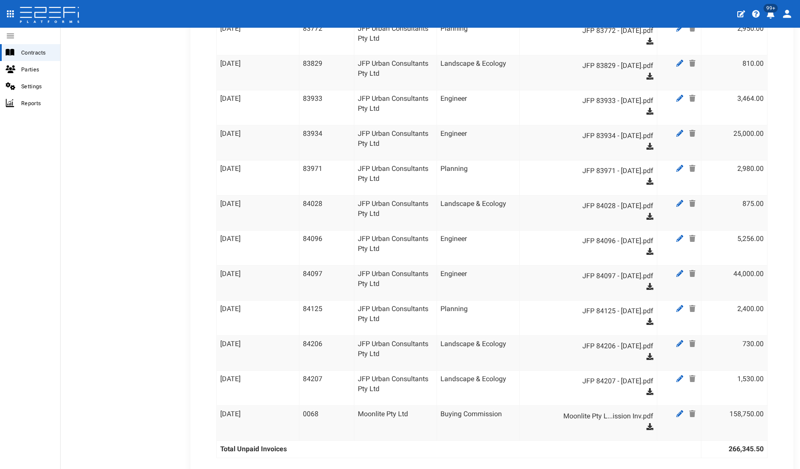
scroll to position [1153, 0]
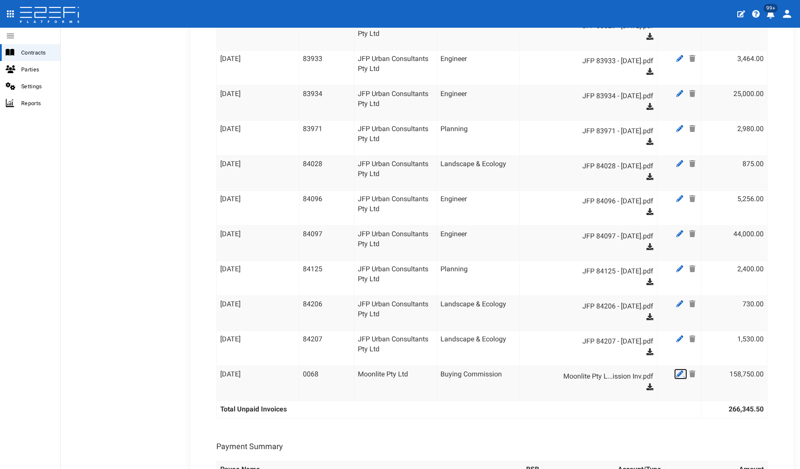
click at [676, 370] on icon at bounding box center [679, 373] width 7 height 7
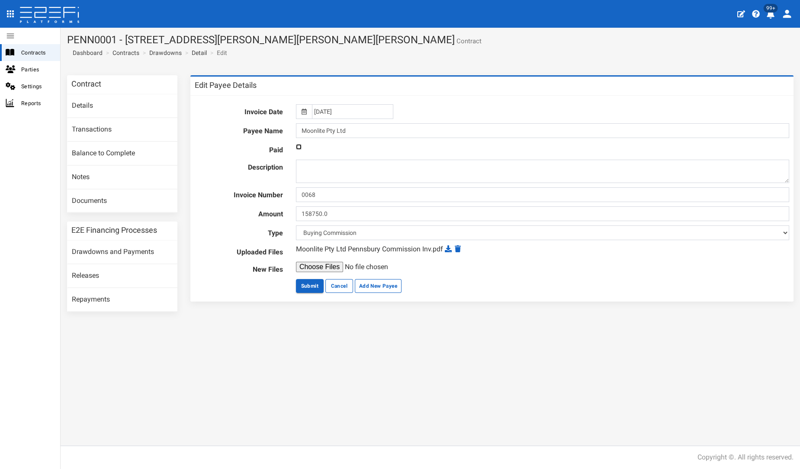
click at [300, 145] on input "checkbox" at bounding box center [299, 147] width 6 height 6
checkbox input "true"
click at [333, 109] on input "25-08-2025" at bounding box center [352, 111] width 81 height 15
click at [312, 134] on th "«" at bounding box center [318, 128] width 13 height 13
click at [314, 134] on th "«" at bounding box center [320, 128] width 13 height 13
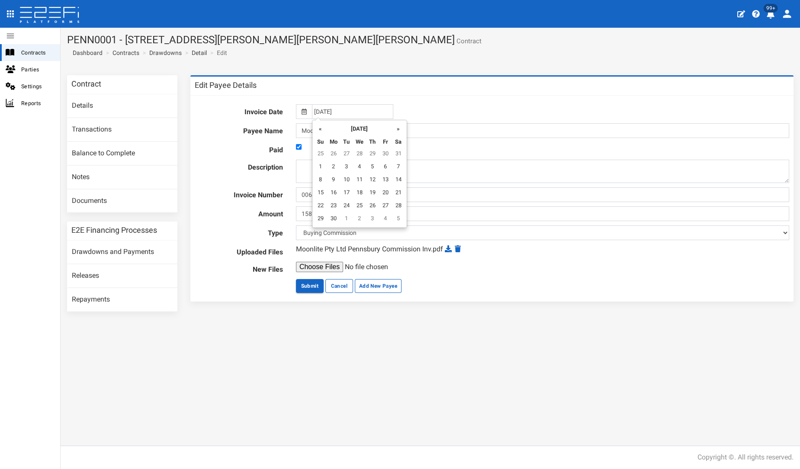
click at [315, 133] on th "«" at bounding box center [320, 128] width 13 height 13
click at [404, 135] on table "« May 2025 » Su Mo Tu We Th Fr Sa 27 28 29 30 1 2 3 4 5 6 7 8 9 10 11 12 13 14 …" at bounding box center [359, 174] width 91 height 104
click at [404, 132] on div "« May 2025 » Su Mo Tu We Th Fr Sa 27 28 29 30 1 2 3 4 5 6 7 8 9 10 11 12 13 14 …" at bounding box center [359, 174] width 95 height 108
click at [404, 130] on div "« May 2025 » Su Mo Tu We Th Fr Sa 27 28 29 30 1 2 3 4 5 6 7 8 9 10 11 12 13 14 …" at bounding box center [359, 174] width 95 height 108
click at [403, 128] on th "»" at bounding box center [398, 128] width 13 height 13
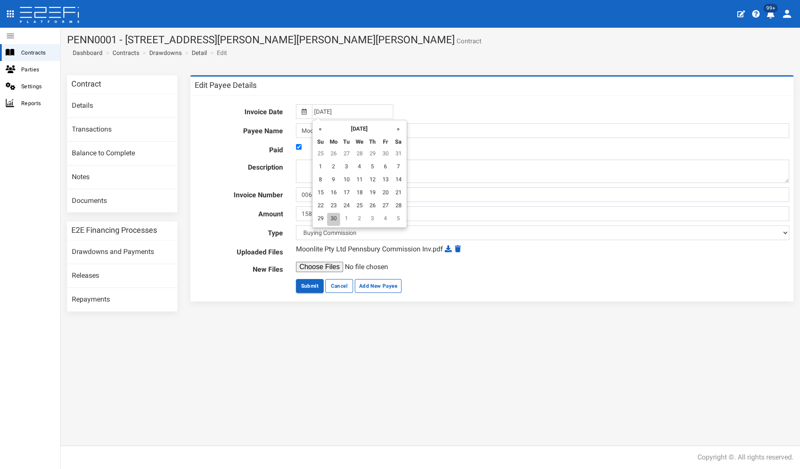
click at [330, 222] on td "30" at bounding box center [333, 219] width 13 height 13
type input "30-06-2025"
click at [300, 283] on button "Submit" at bounding box center [310, 286] width 28 height 14
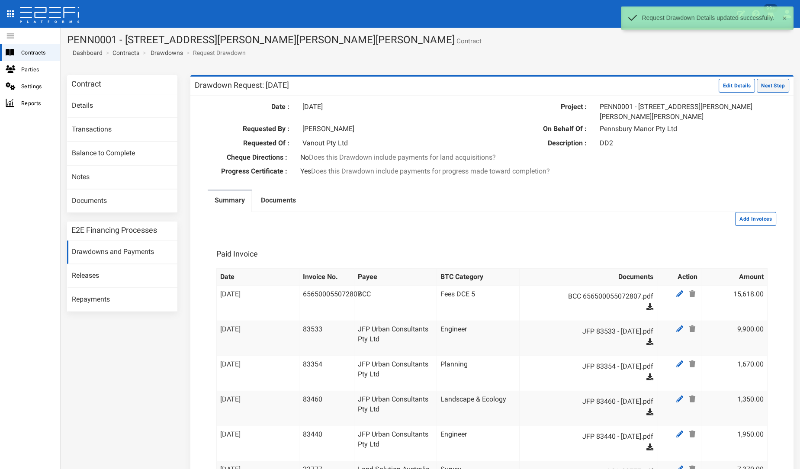
click at [766, 88] on button "Next Step" at bounding box center [772, 86] width 32 height 14
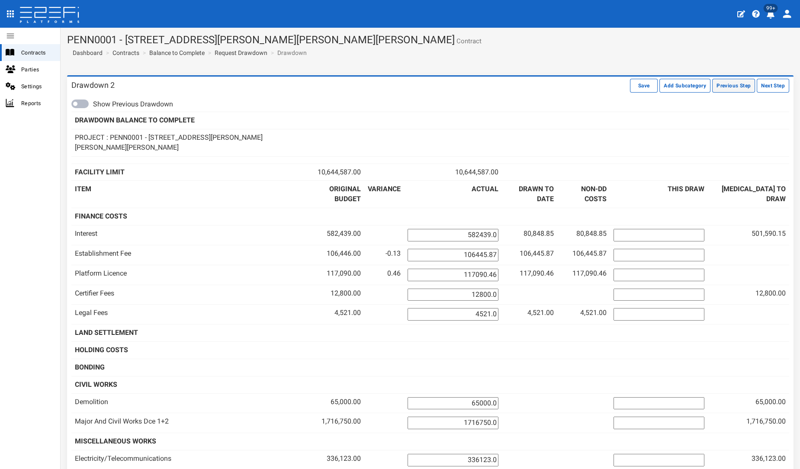
click at [719, 81] on button "Previous Step" at bounding box center [733, 86] width 43 height 14
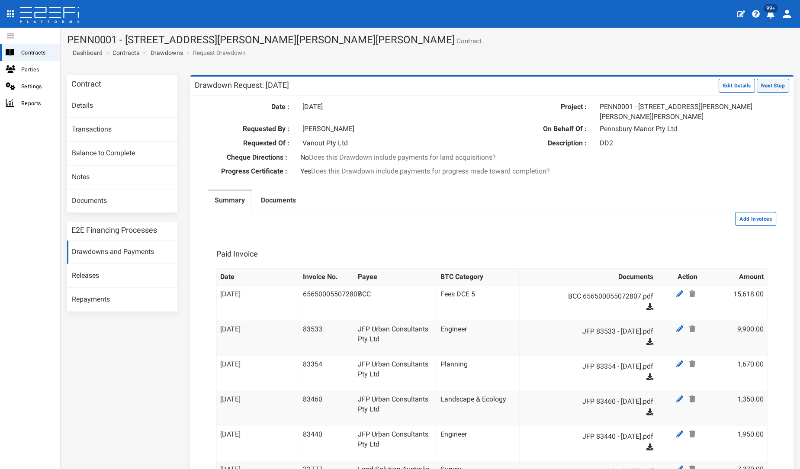
click at [774, 87] on button "Next Step" at bounding box center [772, 86] width 32 height 14
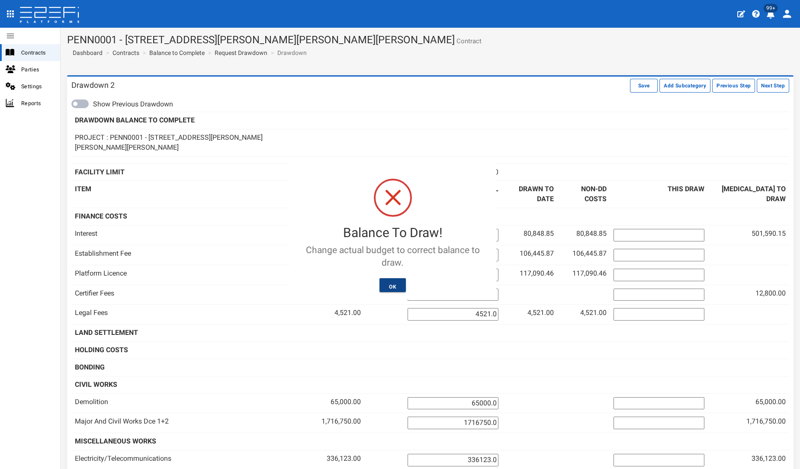
click at [390, 278] on button "OK" at bounding box center [392, 285] width 26 height 14
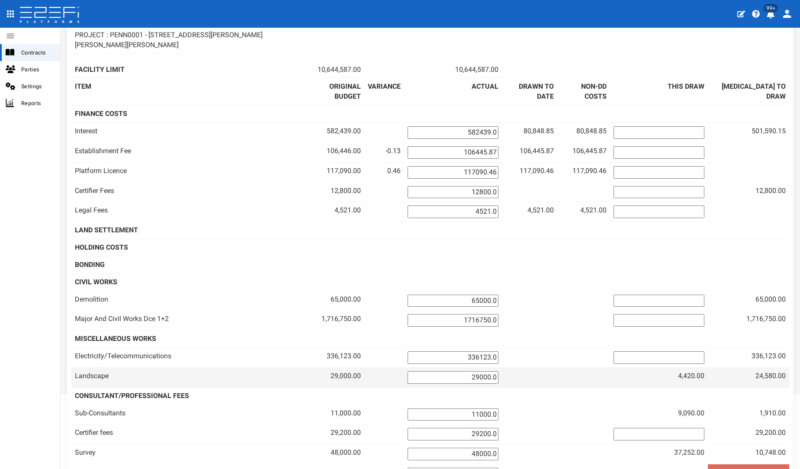
scroll to position [192, 0]
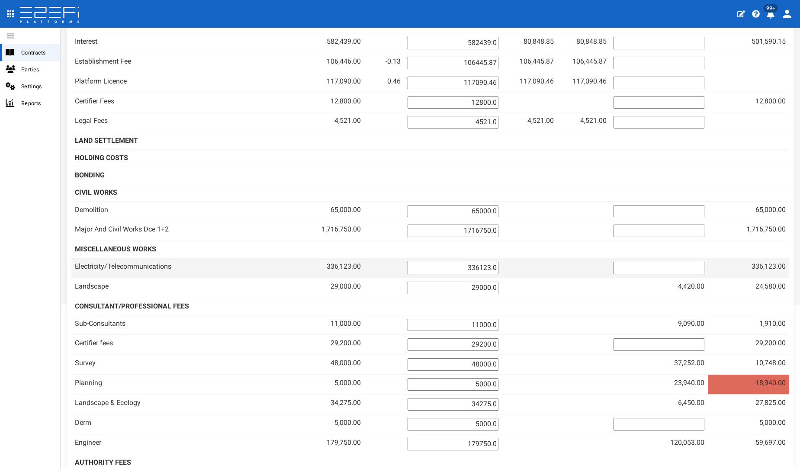
drag, startPoint x: 453, startPoint y: 247, endPoint x: 522, endPoint y: 248, distance: 69.6
click at [522, 258] on tr "Electricity/Telecommunications 336,123.00 336123.0" at bounding box center [429, 268] width 717 height 20
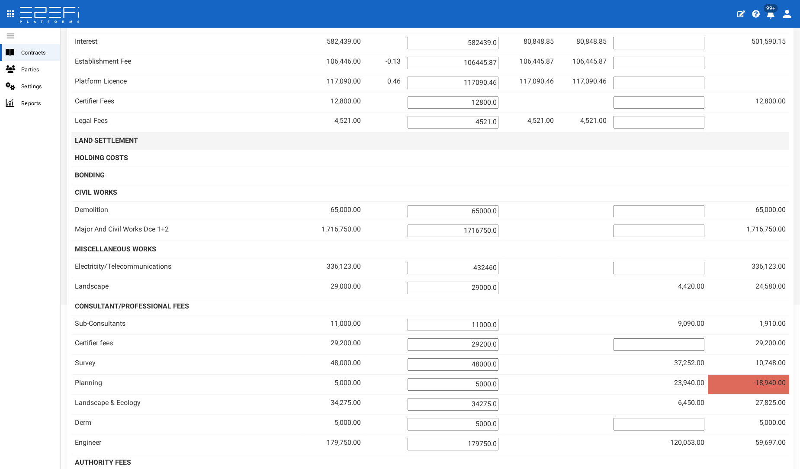
type input "432460"
click at [534, 132] on td at bounding box center [530, 140] width 56 height 17
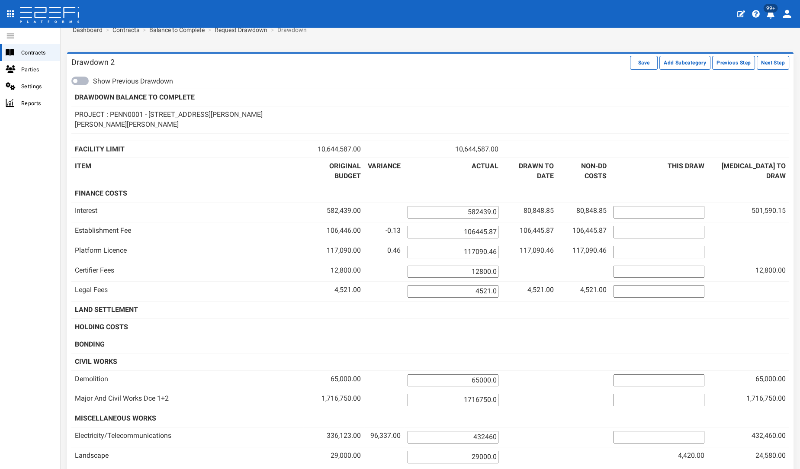
scroll to position [0, 0]
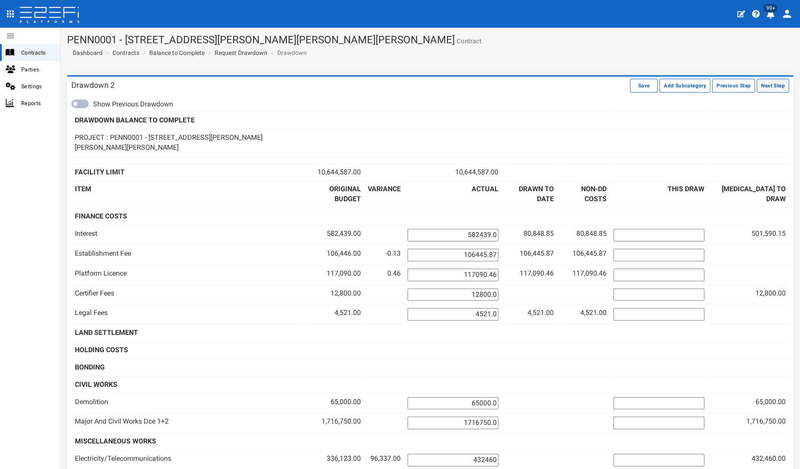
click at [764, 82] on button "Next Step" at bounding box center [772, 86] width 32 height 14
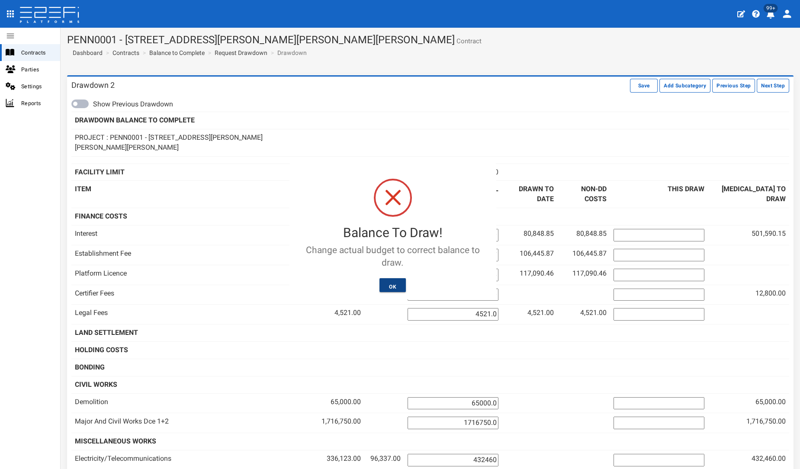
click at [381, 283] on button "OK" at bounding box center [392, 285] width 26 height 14
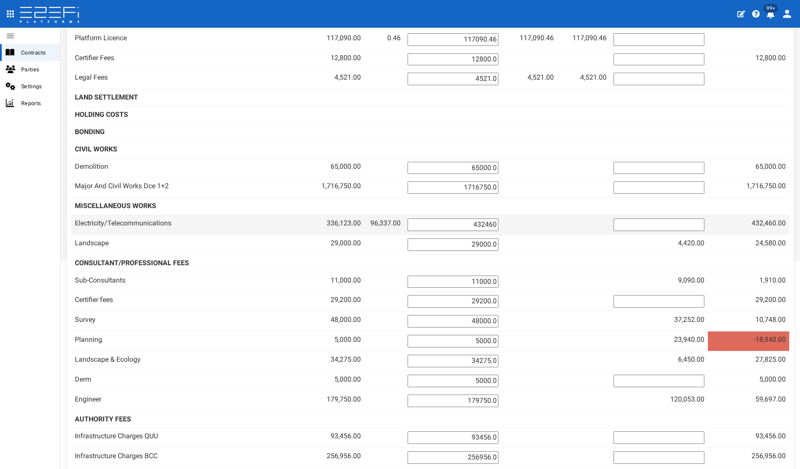
scroll to position [240, 0]
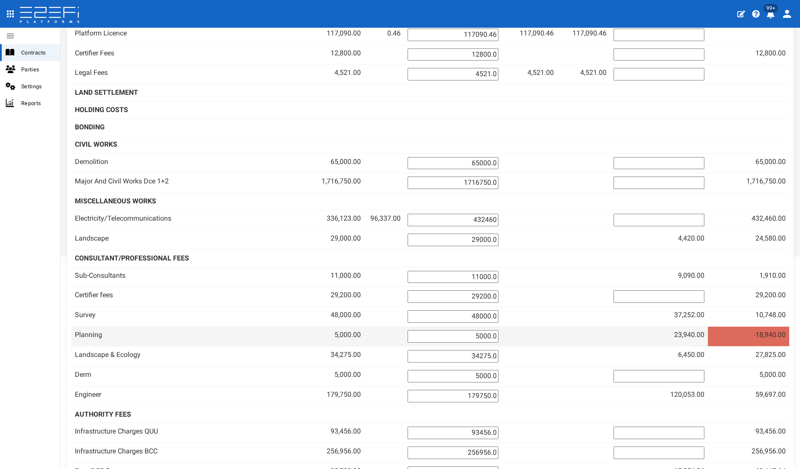
drag, startPoint x: 467, startPoint y: 307, endPoint x: 493, endPoint y: 304, distance: 25.3
click at [493, 330] on input "5000.0" at bounding box center [452, 336] width 91 height 13
click at [447, 330] on input "5000.0" at bounding box center [452, 336] width 91 height 13
click at [469, 330] on input "5000.0" at bounding box center [452, 336] width 91 height 13
click at [486, 330] on input "5000.0" at bounding box center [452, 336] width 91 height 13
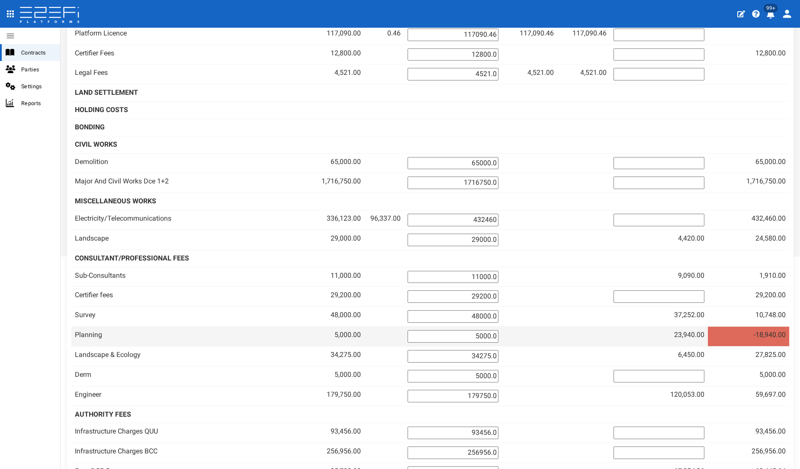
drag, startPoint x: 468, startPoint y: 309, endPoint x: 534, endPoint y: 294, distance: 67.3
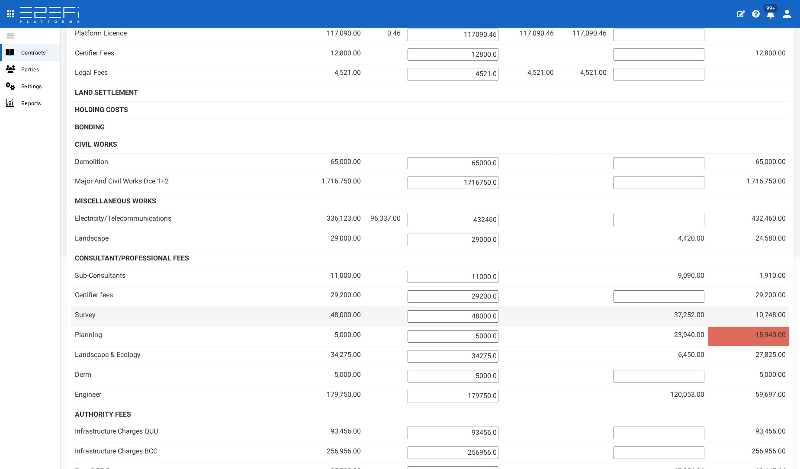
click at [515, 326] on tr "Planning 5,000.00 5000.0" at bounding box center [429, 336] width 717 height 20
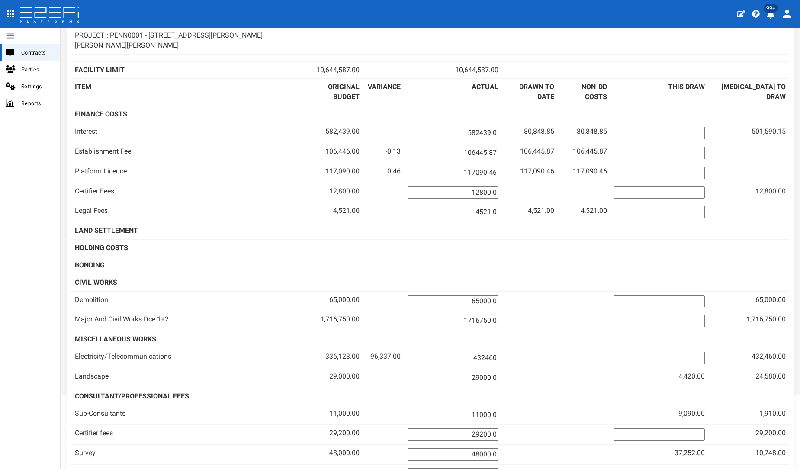
scroll to position [0, 0]
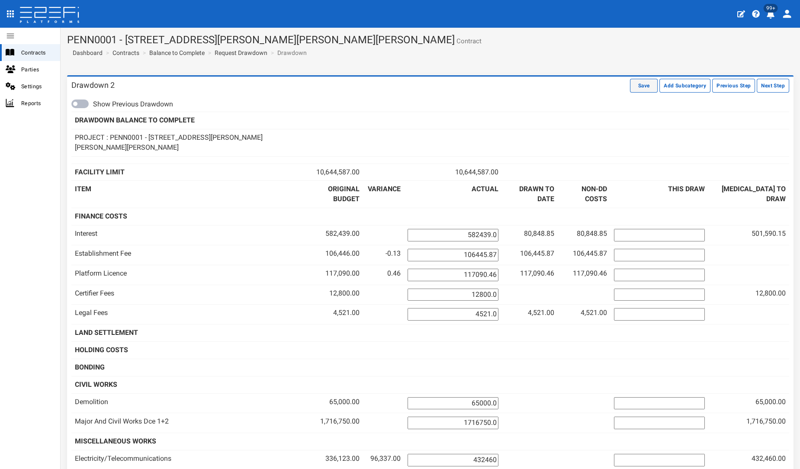
click at [637, 83] on button "Save" at bounding box center [644, 86] width 28 height 14
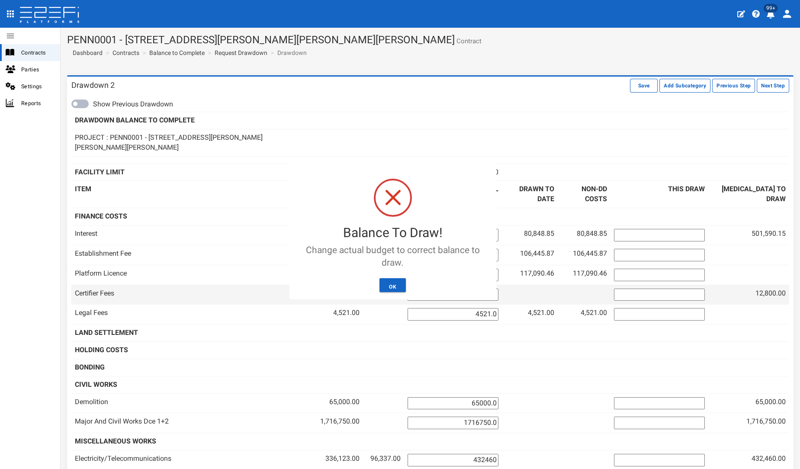
drag, startPoint x: 397, startPoint y: 285, endPoint x: 394, endPoint y: 274, distance: 11.5
click at [397, 284] on button "OK" at bounding box center [392, 285] width 26 height 14
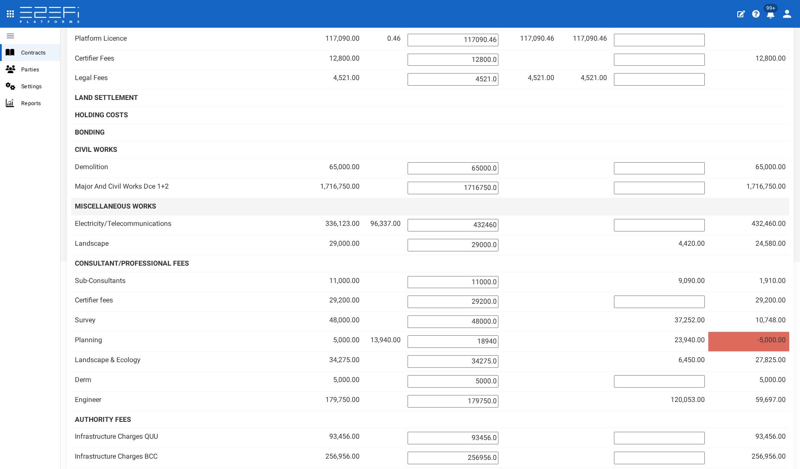
scroll to position [240, 0]
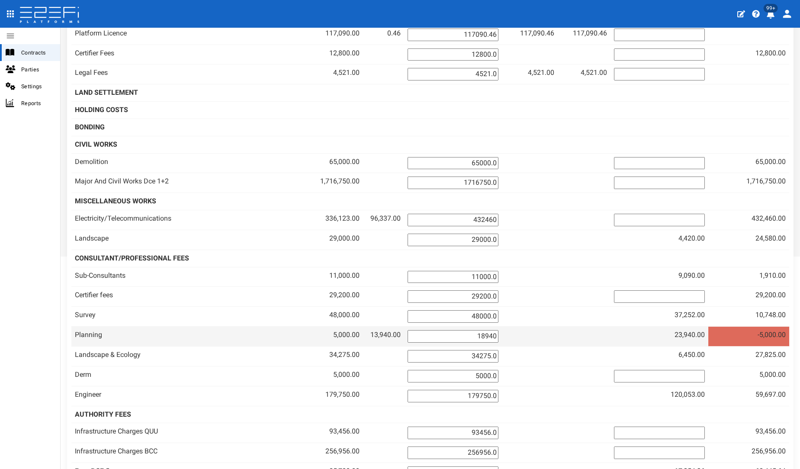
drag, startPoint x: 456, startPoint y: 307, endPoint x: 601, endPoint y: 299, distance: 145.1
click at [587, 326] on tr "Planning 5,000.00 13,940.00 18940 23,940.00 -5,000.00" at bounding box center [429, 336] width 717 height 20
type input "23940"
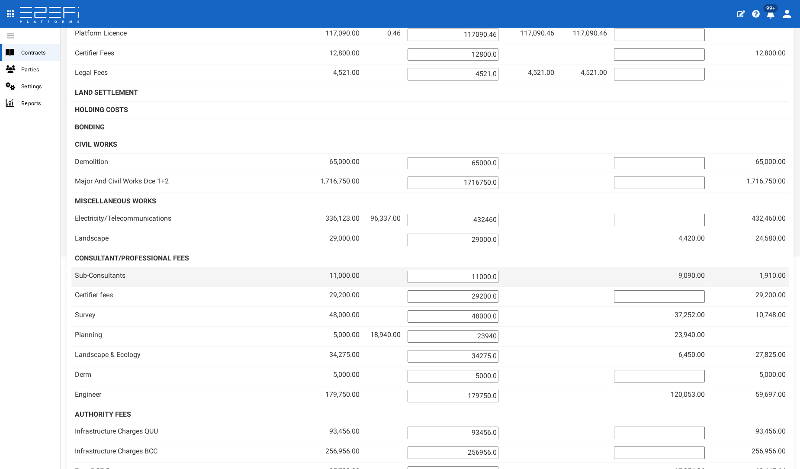
click at [578, 267] on td at bounding box center [583, 277] width 53 height 20
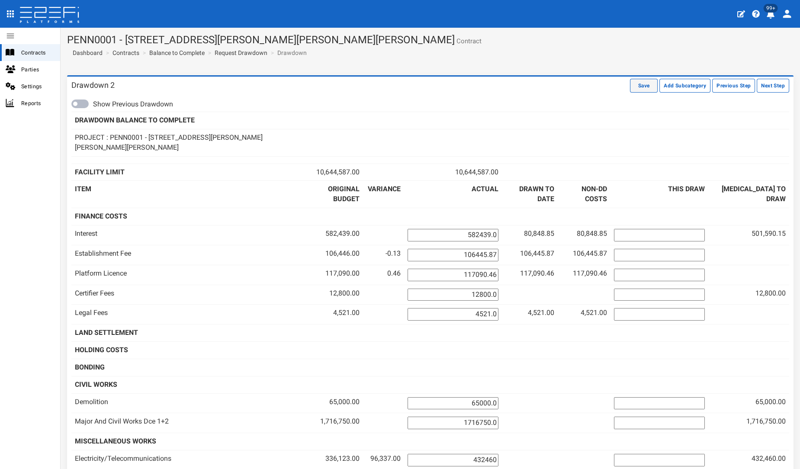
click at [630, 87] on button "Save" at bounding box center [644, 86] width 28 height 14
click at [756, 84] on button "Next Step" at bounding box center [772, 86] width 32 height 14
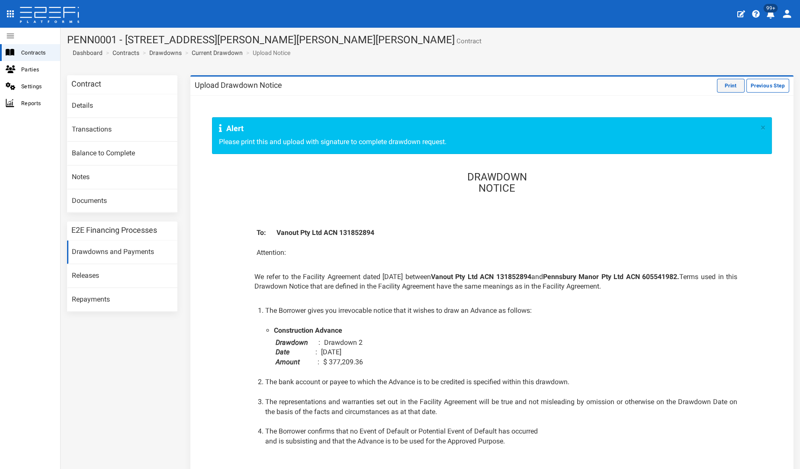
click at [717, 80] on button "Print" at bounding box center [731, 86] width 28 height 14
click at [751, 84] on button "Previous Step" at bounding box center [767, 86] width 43 height 14
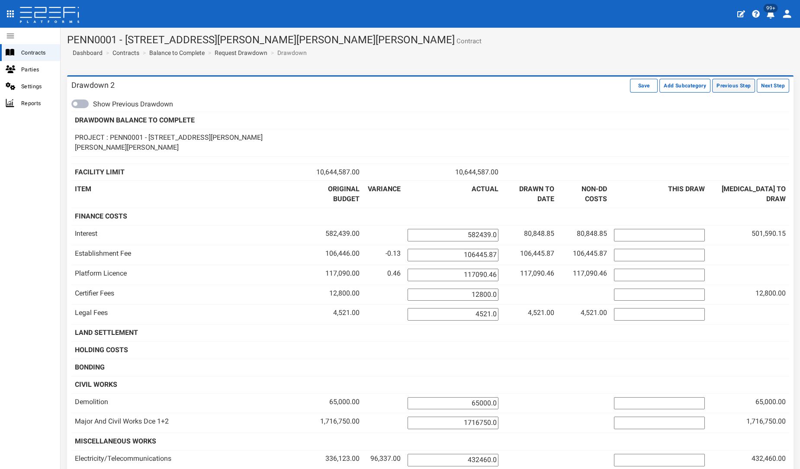
click at [717, 90] on button "Previous Step" at bounding box center [733, 86] width 43 height 14
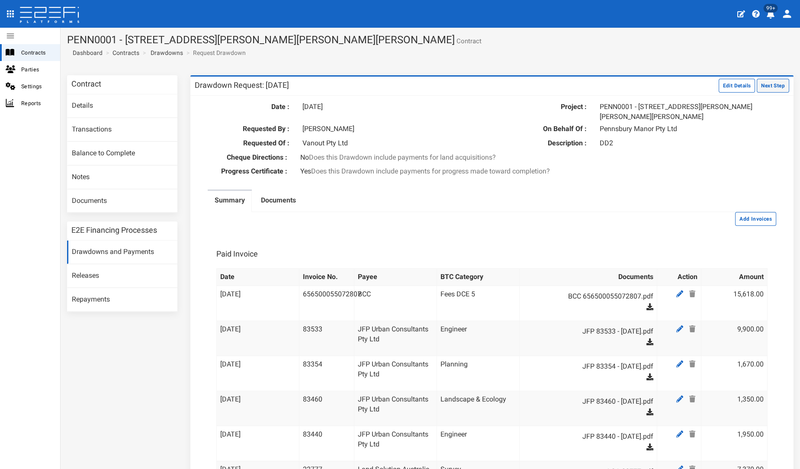
click at [770, 88] on button "Next Step" at bounding box center [772, 86] width 32 height 14
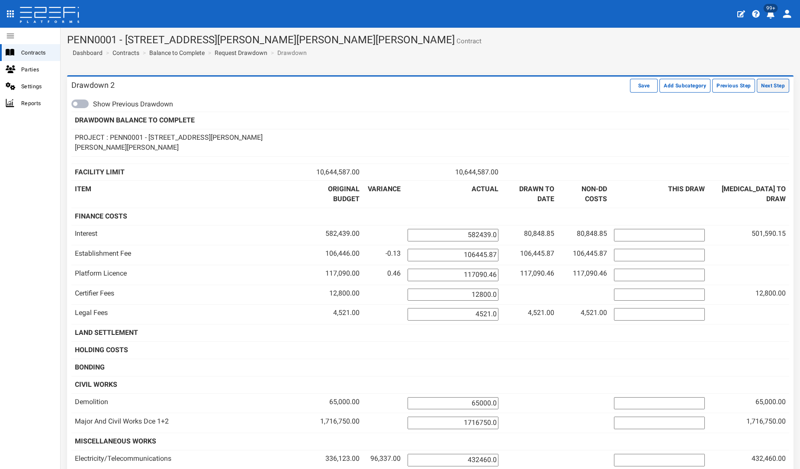
drag, startPoint x: 0, startPoint y: 0, endPoint x: 771, endPoint y: 90, distance: 775.8
click at [771, 90] on button "Next Step" at bounding box center [772, 86] width 32 height 14
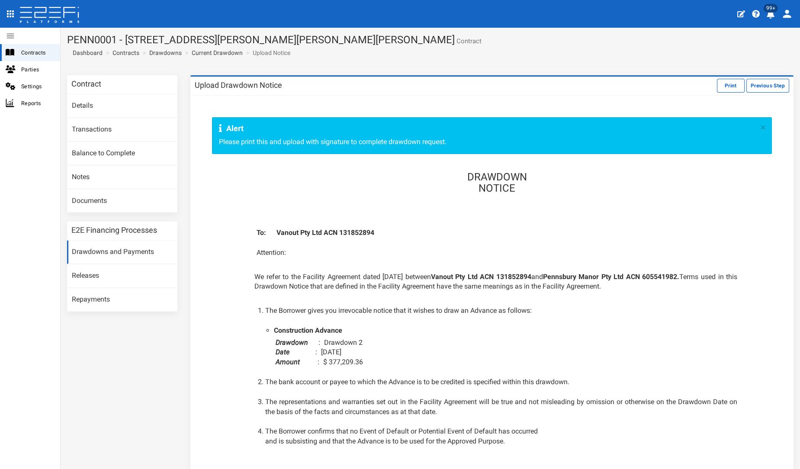
drag, startPoint x: 741, startPoint y: 87, endPoint x: 736, endPoint y: 86, distance: 4.8
click at [746, 86] on button "Previous Step" at bounding box center [767, 86] width 43 height 14
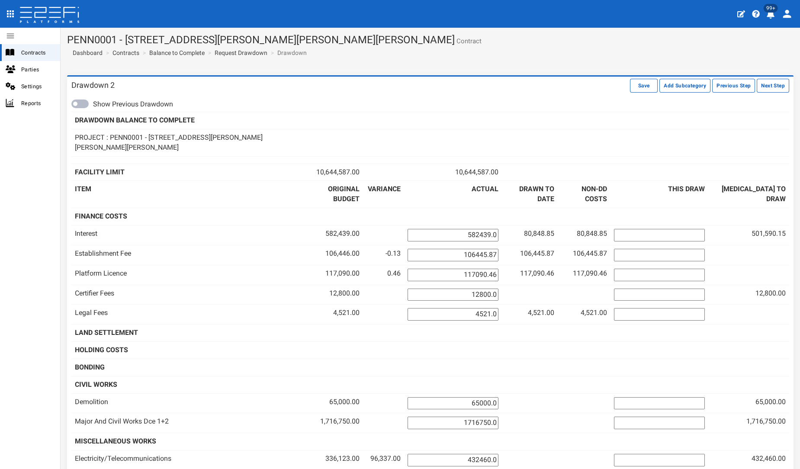
click at [766, 77] on div "Drawdown 2 Save Add Subcategory Previous Step Next Step" at bounding box center [430, 86] width 726 height 19
click at [761, 83] on button "Next Step" at bounding box center [772, 86] width 32 height 14
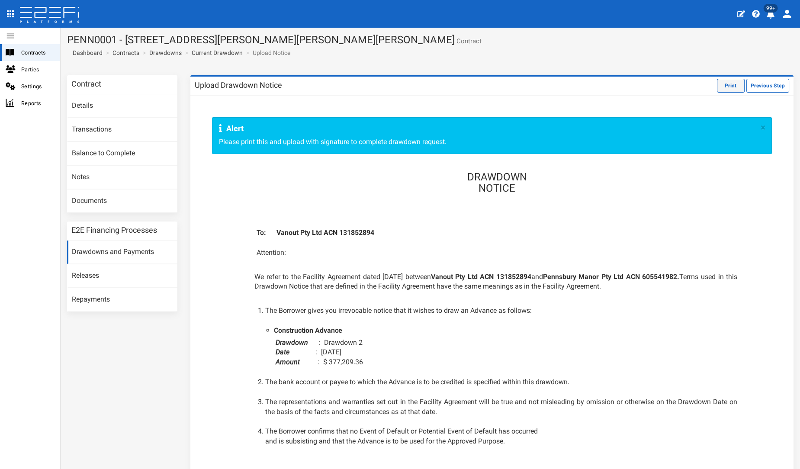
click at [728, 81] on button "Print" at bounding box center [731, 86] width 28 height 14
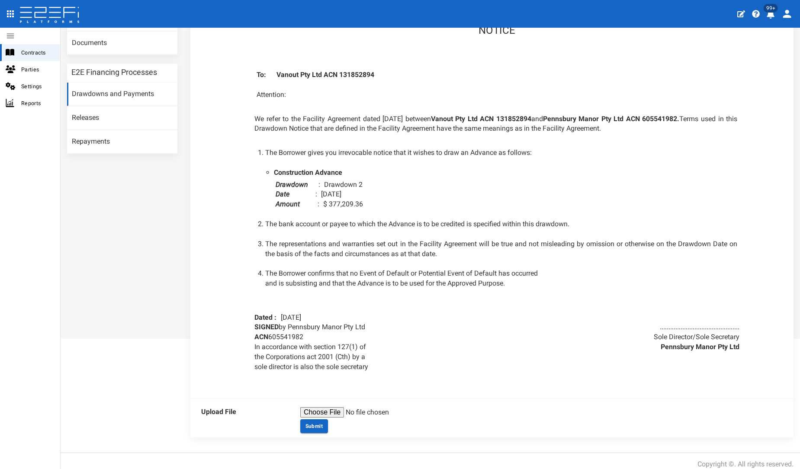
scroll to position [164, 0]
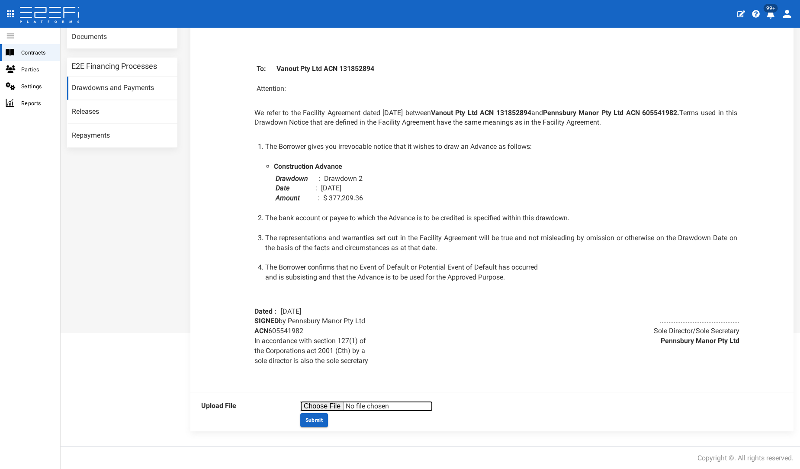
click at [321, 405] on input "file" at bounding box center [366, 406] width 132 height 10
type input "C:\fakepath\PENN0001 206 Graham DD2.pdf"
click at [317, 422] on button "Submit" at bounding box center [314, 420] width 28 height 14
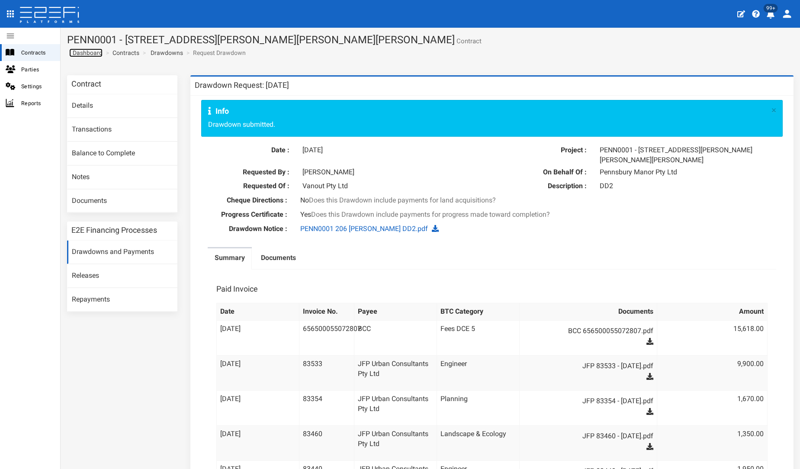
click at [99, 52] on span "Dashboard" at bounding box center [85, 52] width 33 height 7
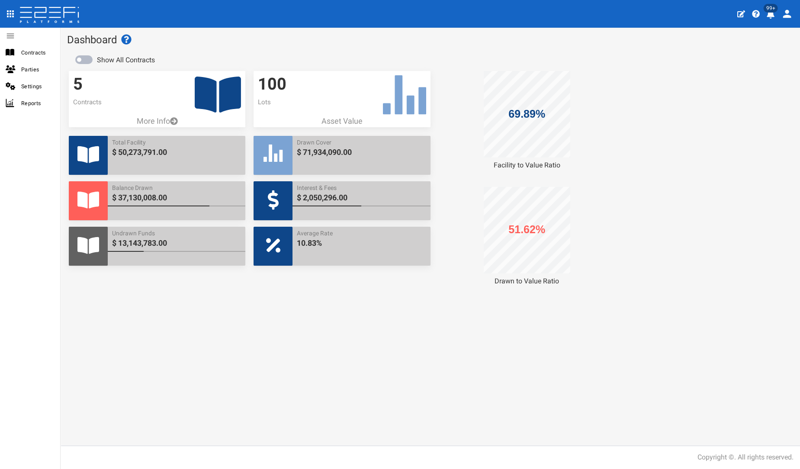
click at [208, 94] on icon at bounding box center [218, 95] width 46 height 36
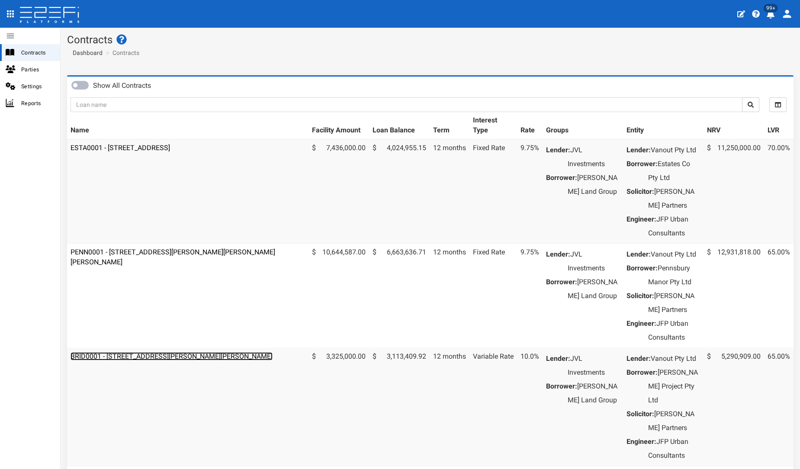
click at [134, 360] on link "BRID0001 - [STREET_ADDRESS][PERSON_NAME][PERSON_NAME]" at bounding box center [171, 356] width 202 height 8
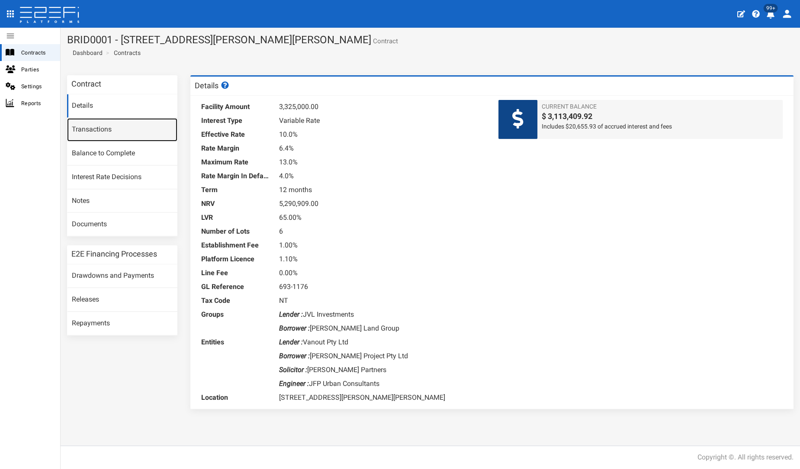
click at [98, 126] on link "Transactions" at bounding box center [122, 129] width 110 height 23
